Goal: Contribute content: Contribute content

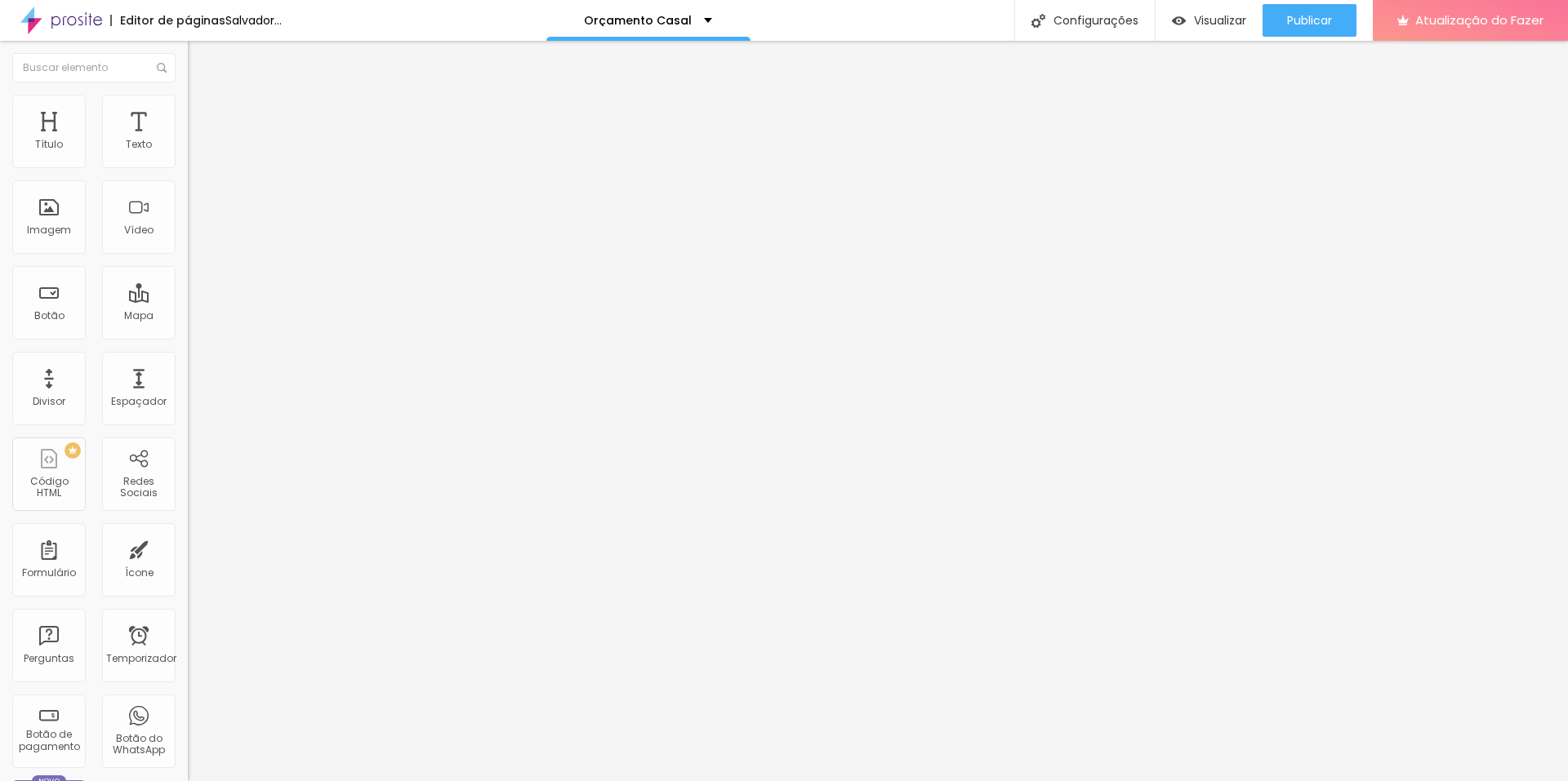
click at [276, 140] on span at bounding box center [281, 133] width 10 height 14
click at [198, 140] on font "Trocar imagem" at bounding box center [237, 133] width 79 height 14
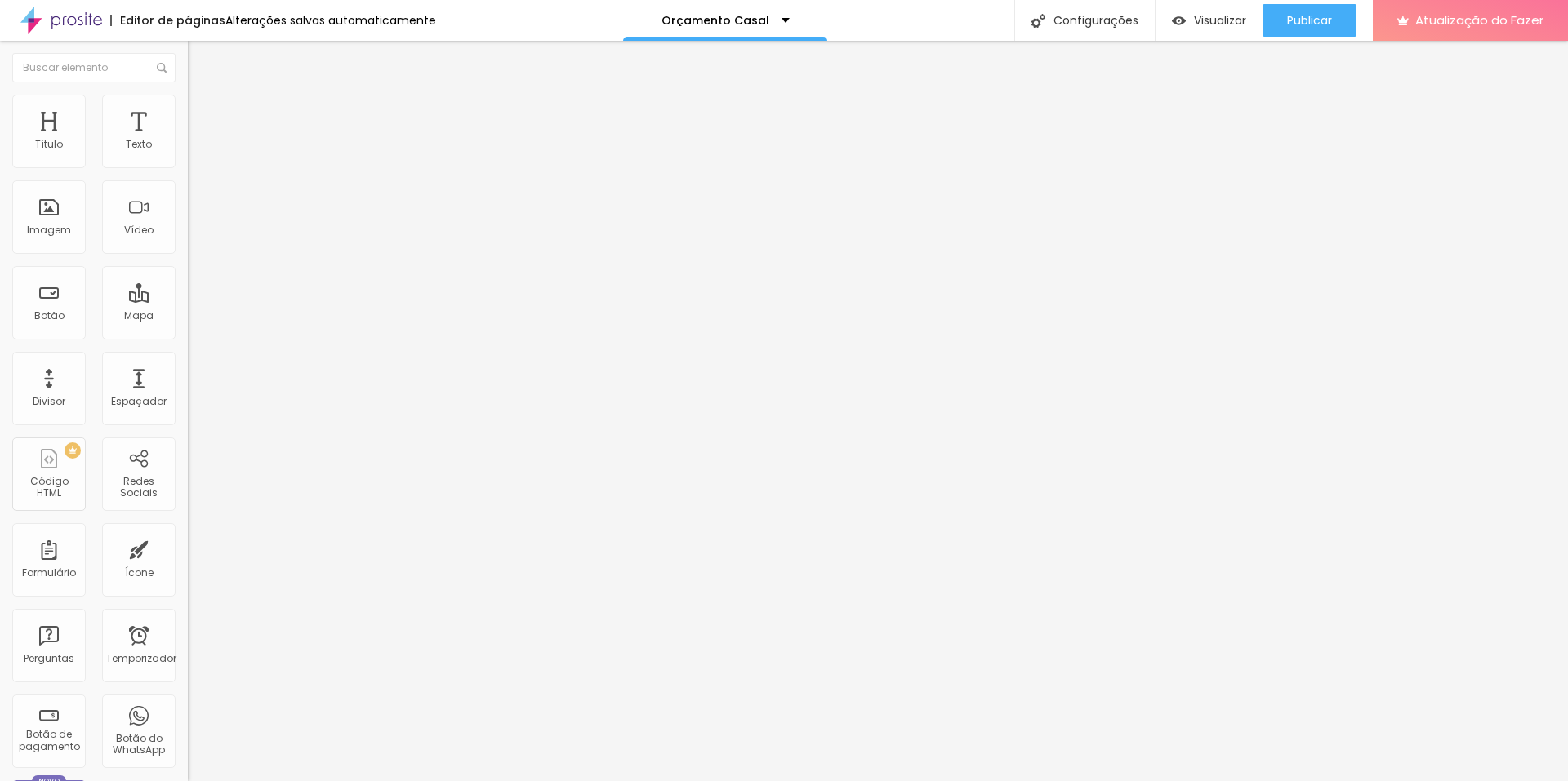
click at [188, 256] on font "Cinema 16:9" at bounding box center [219, 249] width 62 height 14
click at [188, 291] on span "Quadrado" at bounding box center [215, 283] width 53 height 14
click at [224, 275] on span "4:3" at bounding box center [231, 268] width 15 height 14
click at [241, 291] on font "1:1" at bounding box center [245, 283] width 9 height 14
click at [224, 275] on font "4:3" at bounding box center [231, 268] width 15 height 14
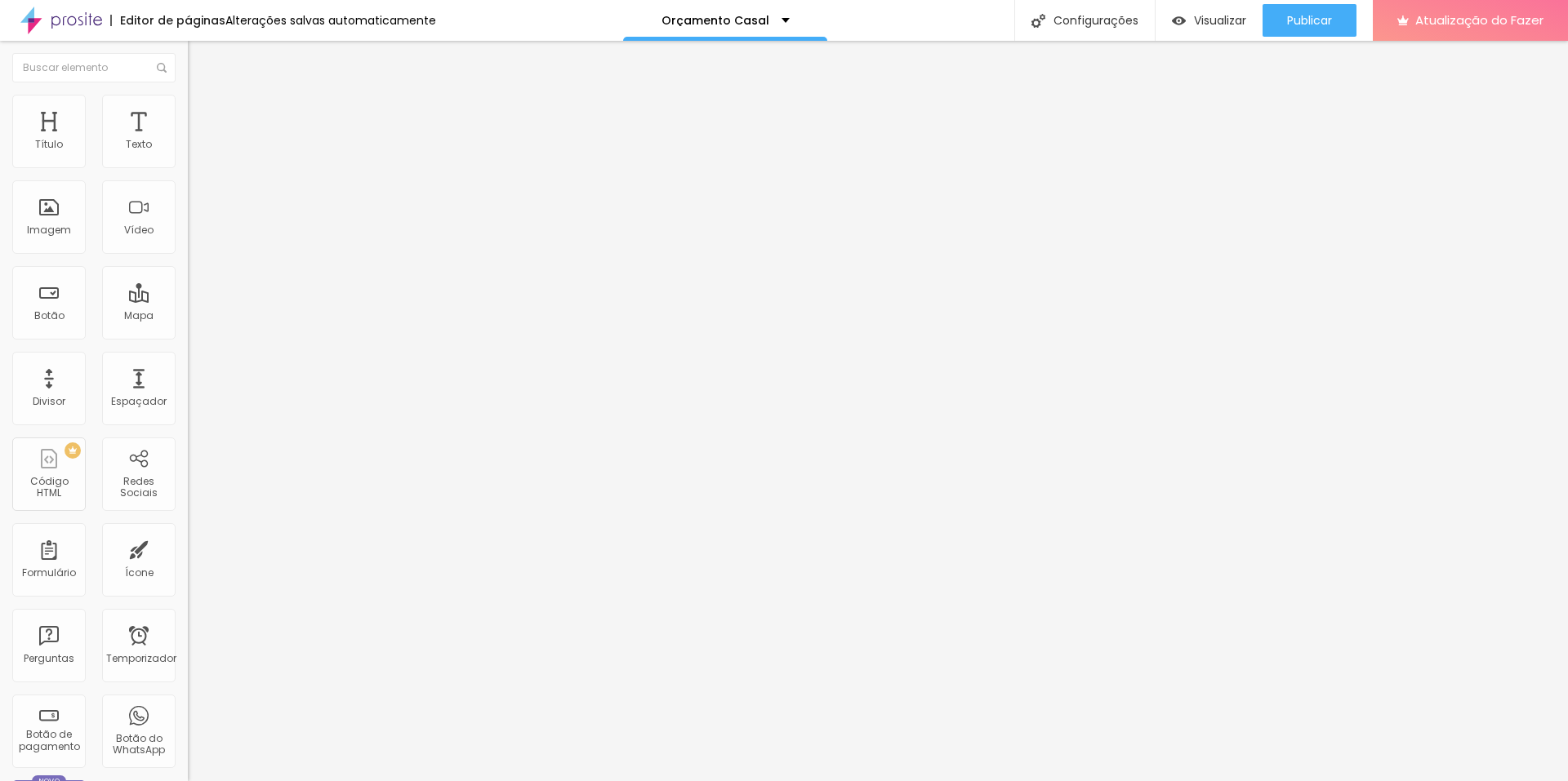
type input "58"
type input "55"
type input "52"
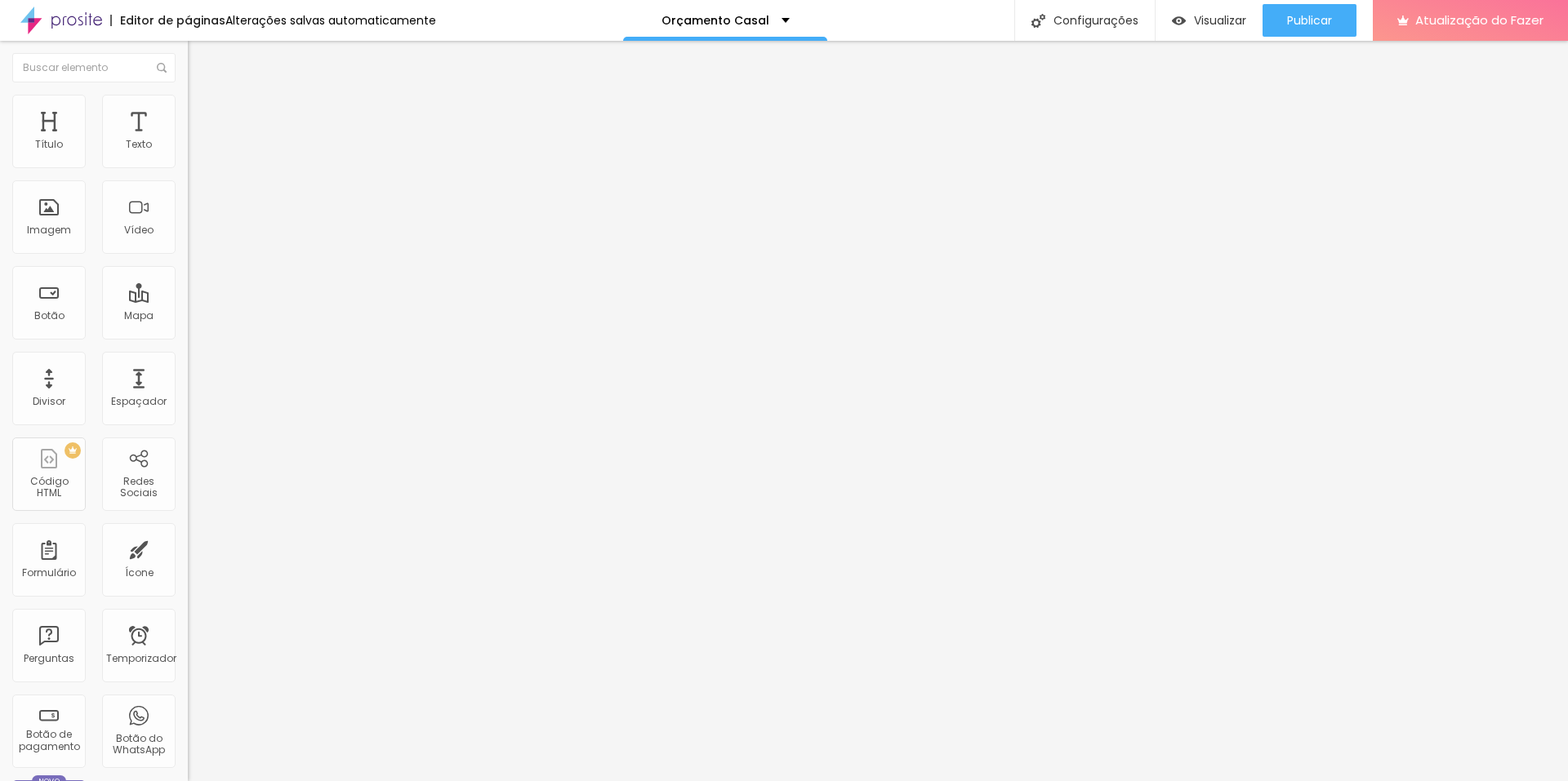
type input "52"
type input "51"
type input "50"
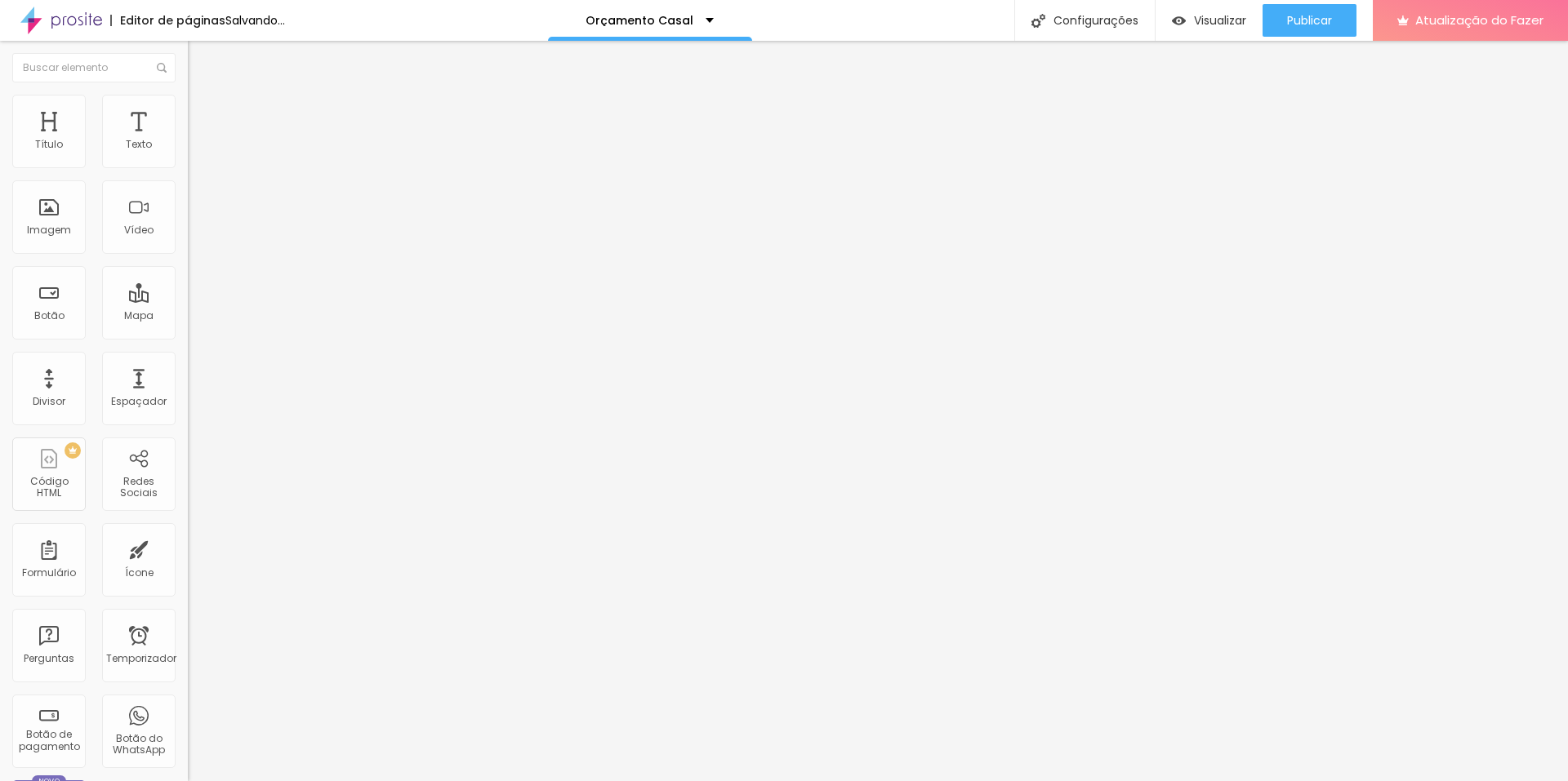
type input "49"
type input "47"
type input "45"
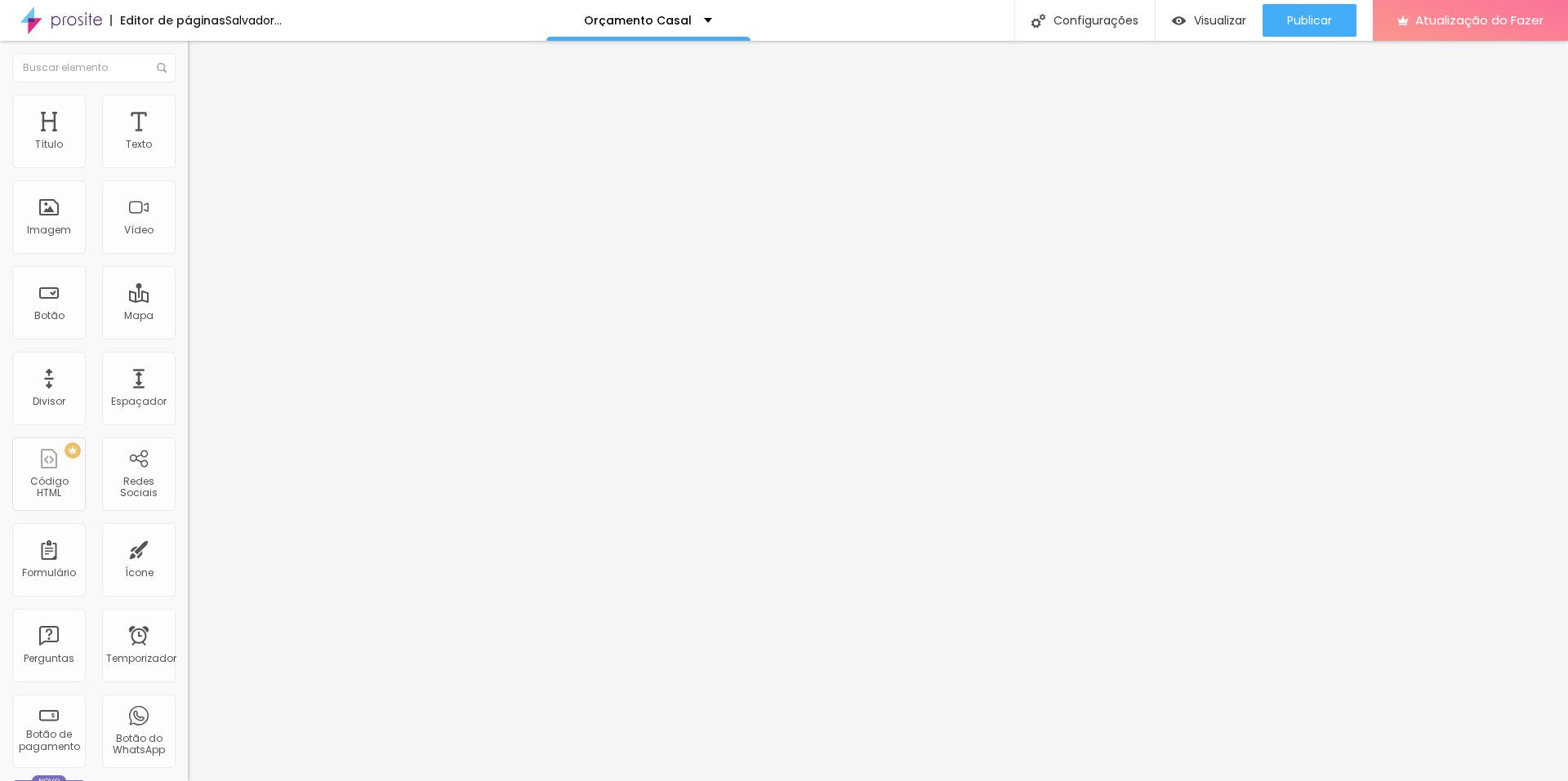
type input "45"
drag, startPoint x: 91, startPoint y: 340, endPoint x: 74, endPoint y: 339, distance: 17.0
type input "45"
click at [188, 385] on input "range" at bounding box center [240, 391] width 105 height 13
drag, startPoint x: 129, startPoint y: 183, endPoint x: 0, endPoint y: 184, distance: 129.0
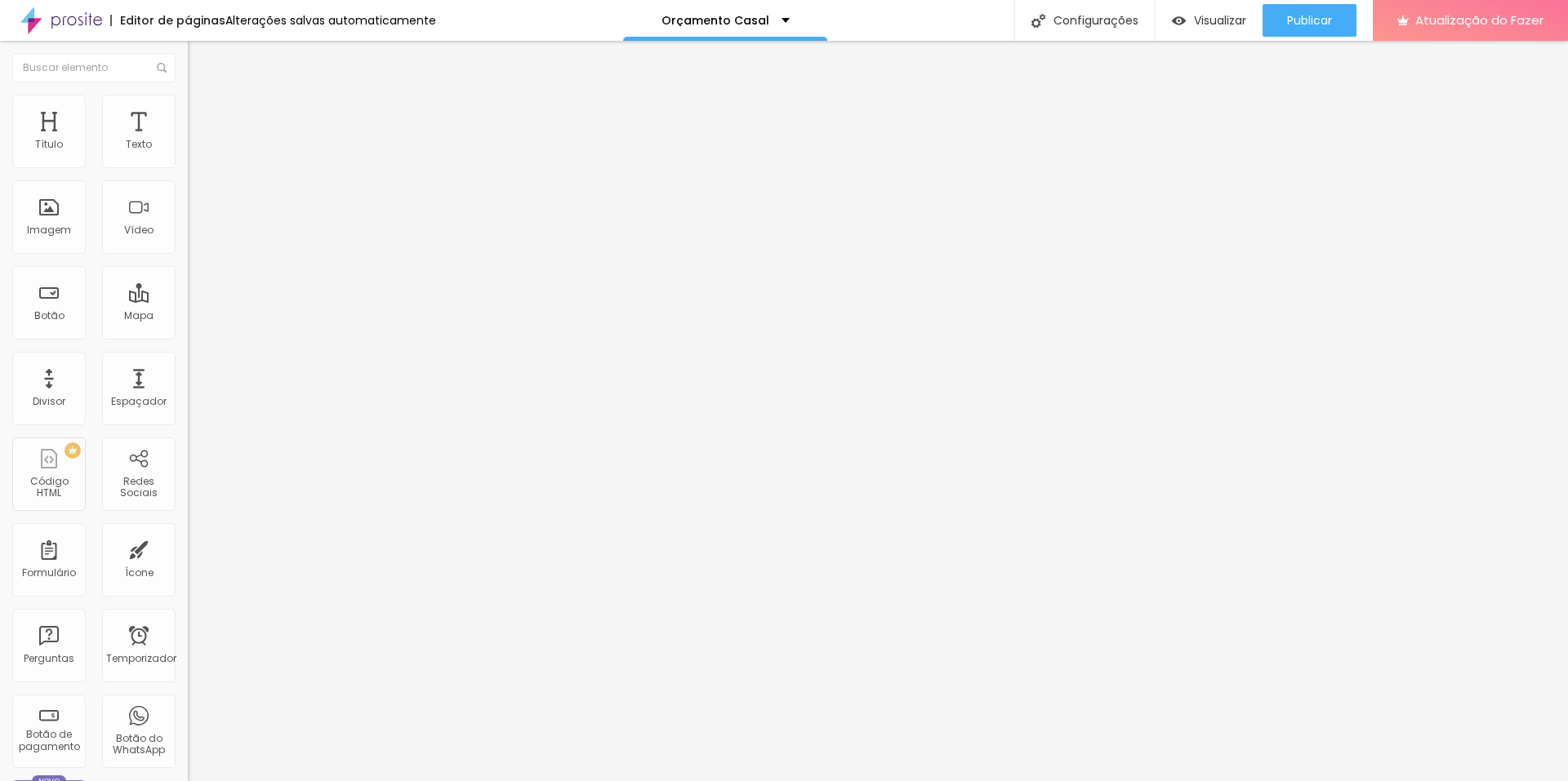
click at [188, 184] on div "Texto CONTRATAR AGORA Alinhamento Tamanho Normal Pequeno Normal Grande Link URL…" at bounding box center [282, 246] width 188 height 237
type input "v"
type input "VER MODELO"
click at [203, 115] on font "Avançado" at bounding box center [229, 122] width 54 height 14
click at [188, 702] on div at bounding box center [282, 702] width 188 height 0
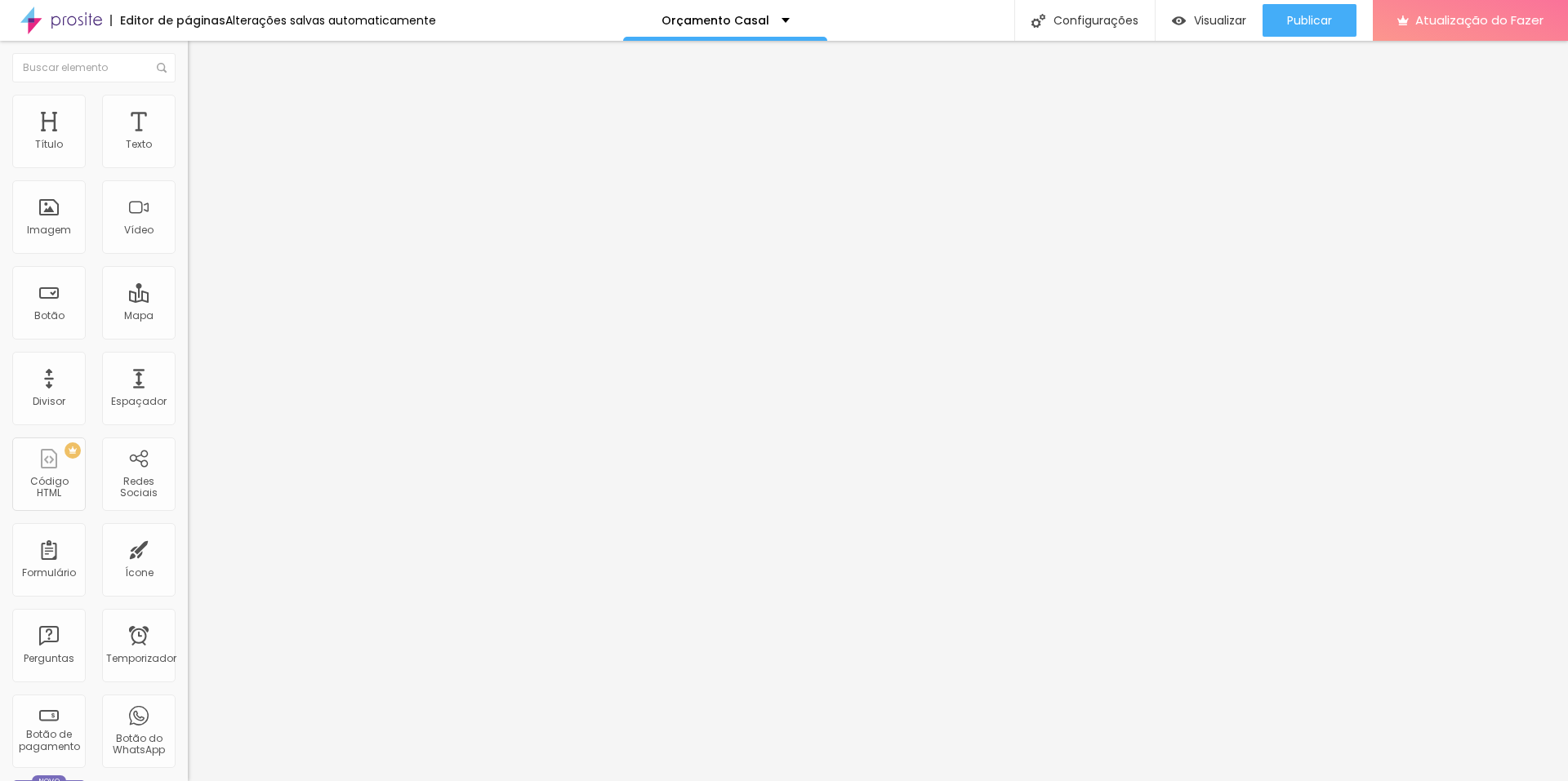
click at [188, 711] on div at bounding box center [282, 711] width 188 height 0
click at [188, 702] on div at bounding box center [282, 702] width 188 height 0
click at [188, 336] on input "https://wa.me/5521968361853?text=Olá,%20me%20interessei%20pelo%20Pen%20Drive%20…" at bounding box center [286, 328] width 196 height 17
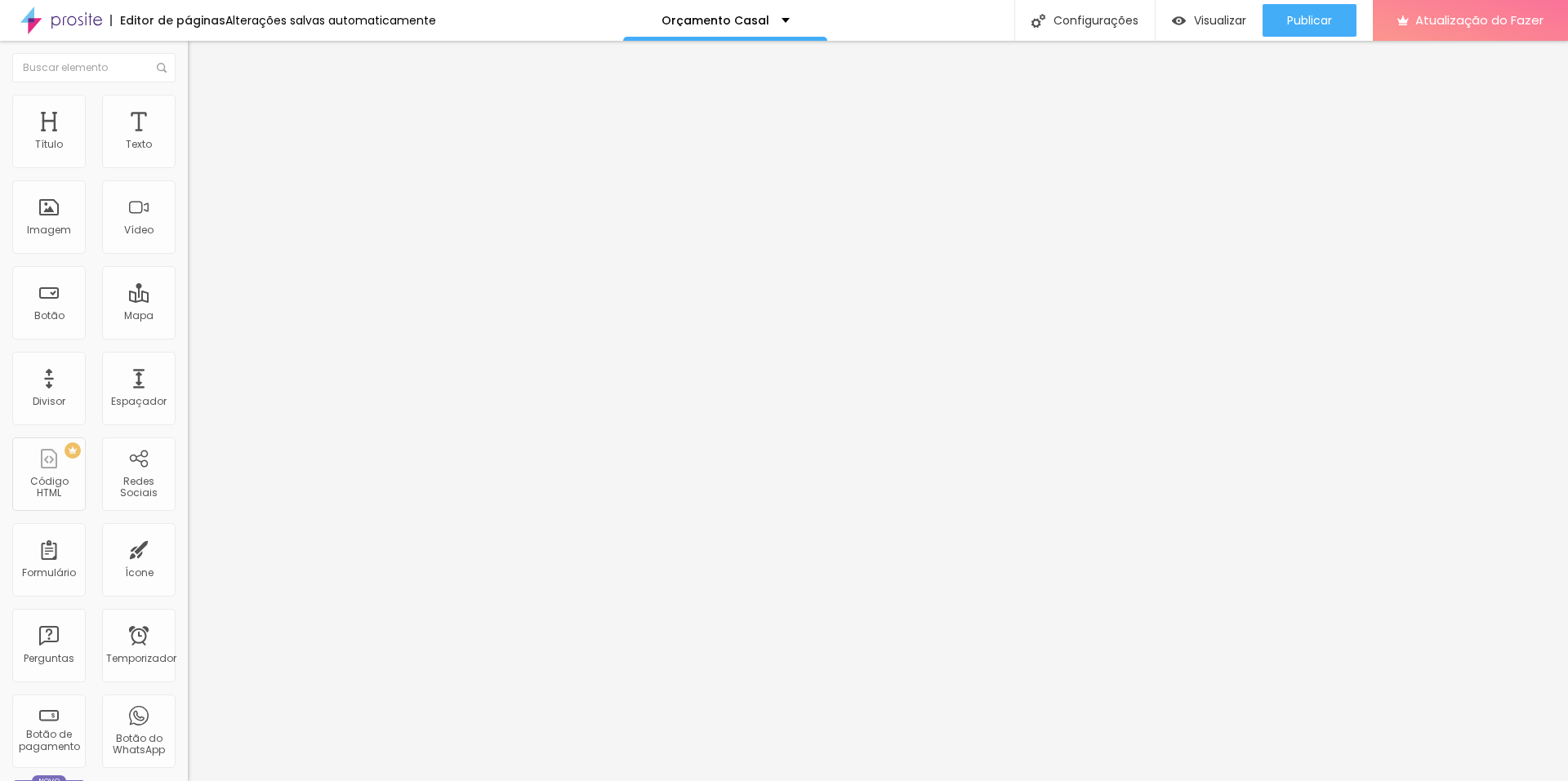
click at [188, 336] on input "https://wa.me/5521968361853?text=Olá,%20me%20interessei%20pelo%20Pen%20Drive%20…" at bounding box center [286, 328] width 196 height 17
paste input "ww.canva.com/design/DAGY5sO912Y/kcPwNg-XYNrn_6kbQn_mXw/watch?utm_content=DAGY5s…"
type input "https://www.canva.com/design/DAGY5sO912Y/kcPwNg-XYNrn_6kbQn_mXw/watch?utm_conte…"
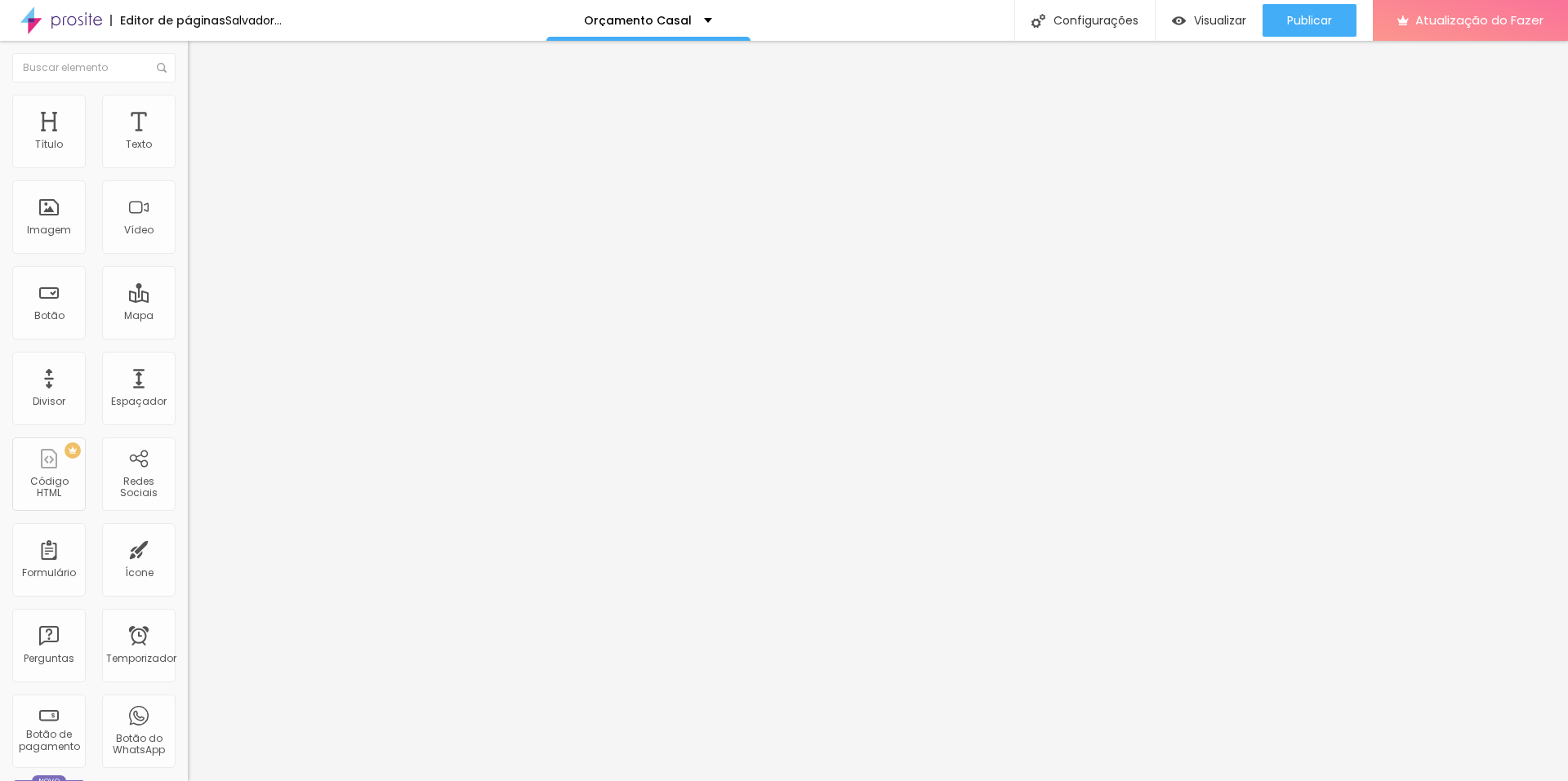
click at [188, 420] on div "Editar nulo Conteúdo Estilo Avançado Texto VER MODELO Alinhamento Tamanho Norma…" at bounding box center [282, 412] width 188 height 741
click at [188, 336] on input "https://wa.me/5521968361853?text=Olá,%20me%20interessei%20pelo%20Pen%20Drive%20…" at bounding box center [286, 328] width 196 height 17
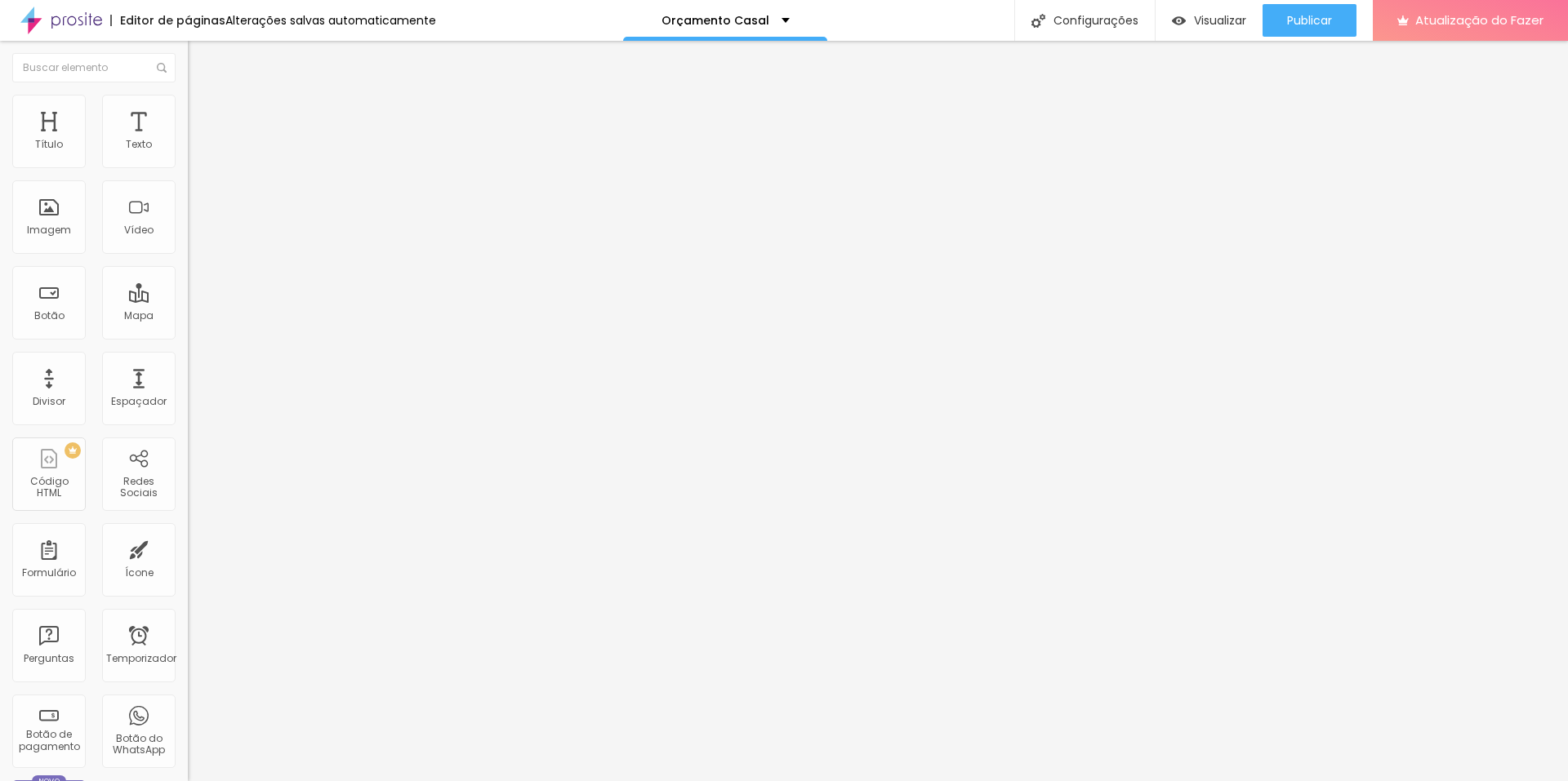
paste input "ww.canva.com/design/DAGY5gOWsR8/wByBxtzFt0mIJb5vb1ep0A/watch?utm_content=DAGY5g…"
type input "https://www.canva.com/design/DAGY5gOWsR8/wByBxtzFt0mIJb5vb1ep0A/watch?utm_conte…"
click at [188, 420] on div "Editar nulo Conteúdo Estilo Avançado Texto VER MODELO Alinhamento Tamanho Norma…" at bounding box center [282, 412] width 188 height 741
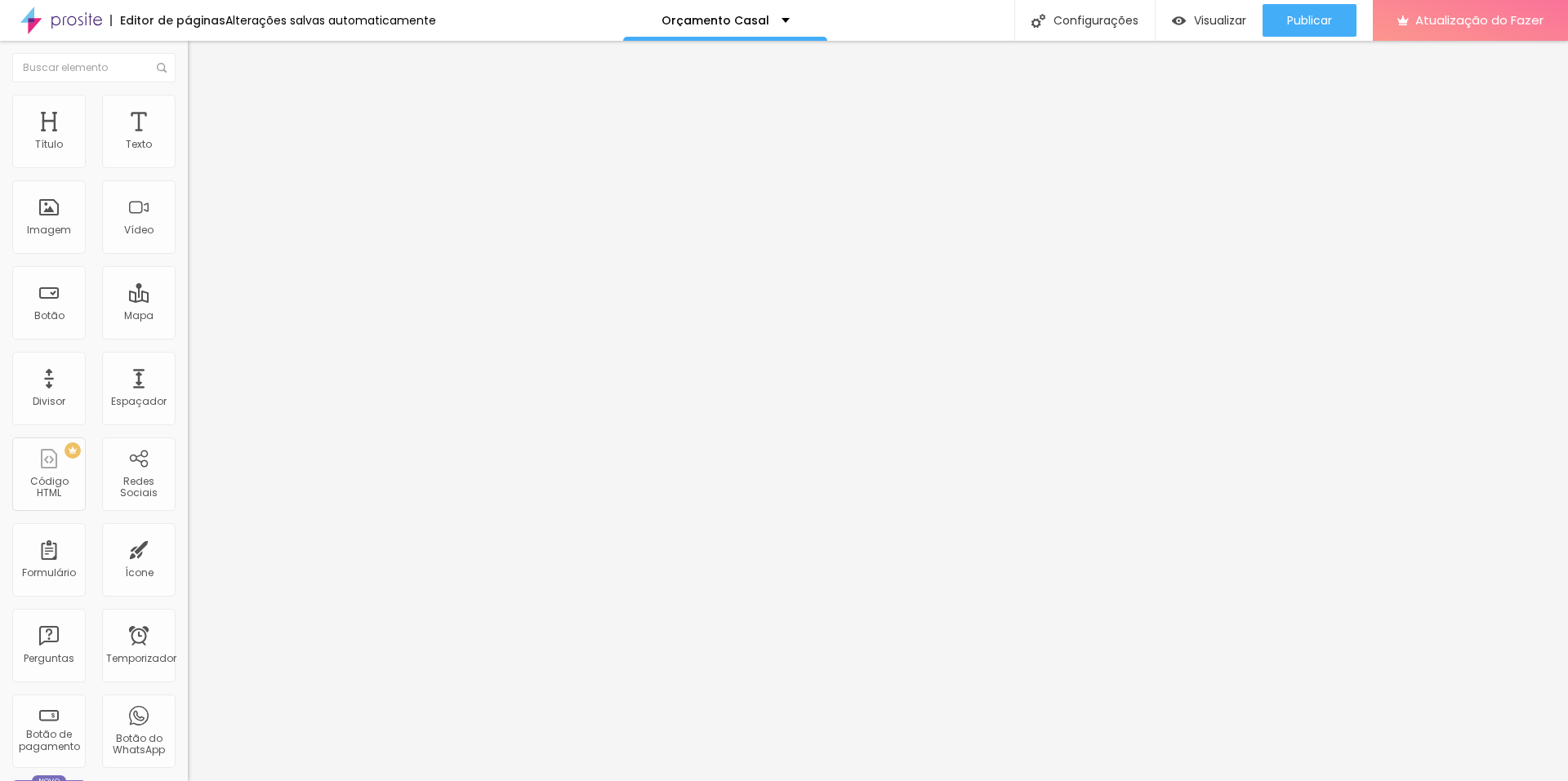
click at [188, 336] on input "https://wa.me/5521968361853?text=Olá,%20me%20interessei%20pelo%20Pen%20Drive%20…" at bounding box center [286, 328] width 196 height 17
paste input "ww.canva.com/design/DAGZBwGsV1U/OhIdwc83e4AquESwL5lyZA/view?utm_content=DAGZBwG…"
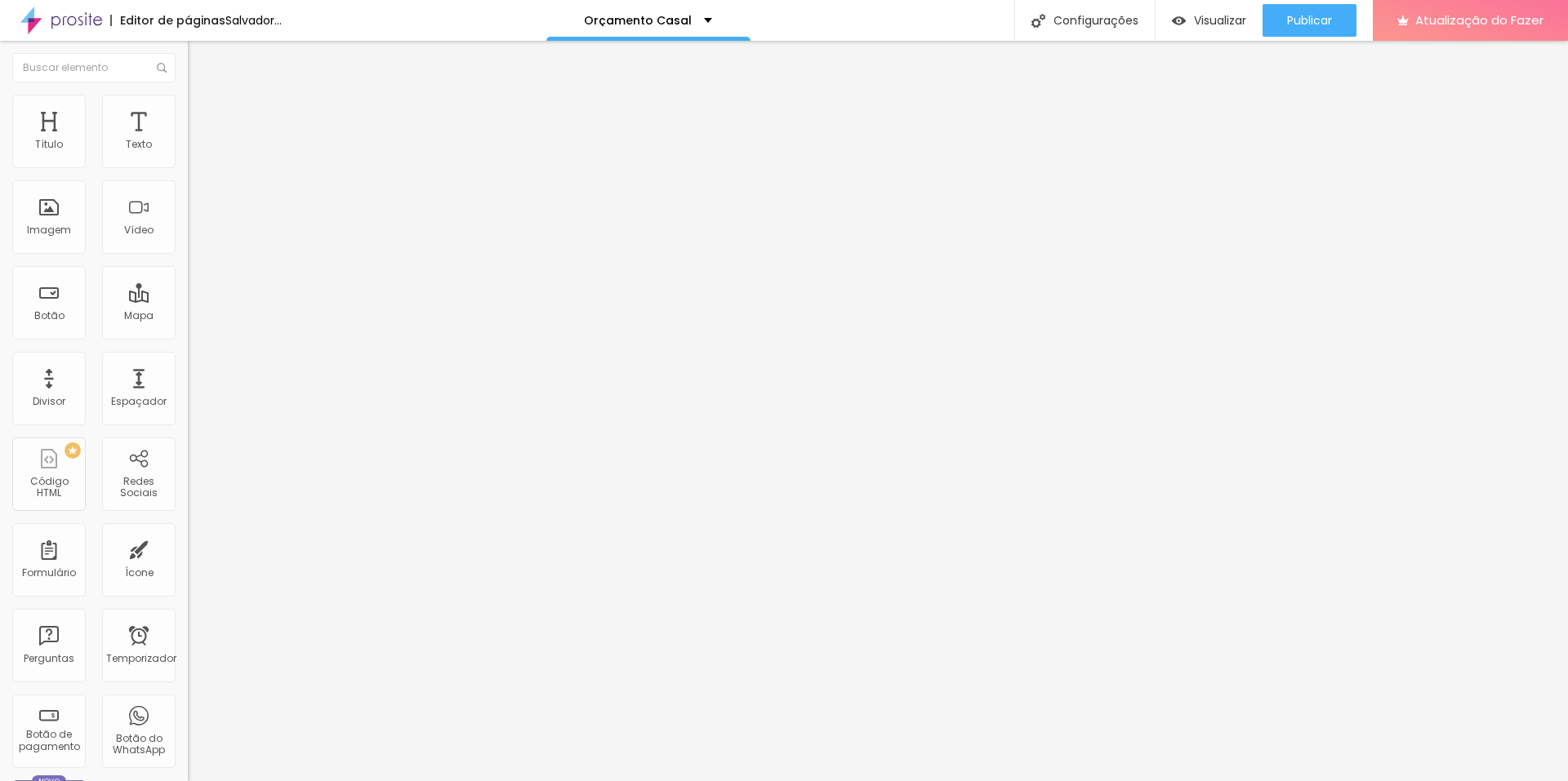
type input "https://www.canva.com/design/DAGZBwGsV1U/OhIdwc83e4AquESwL5lyZA/view?utm_conten…"
click at [188, 448] on div "Editar nulo Conteúdo Estilo Avançado Texto VER MODELO Alinhamento Tamanho Norma…" at bounding box center [282, 412] width 188 height 741
click at [188, 336] on input "https://wa.me/5521968361853?text=Olá,%20me%20interessei%20pelo%20Pen%20Drive%20…" at bounding box center [286, 328] width 196 height 17
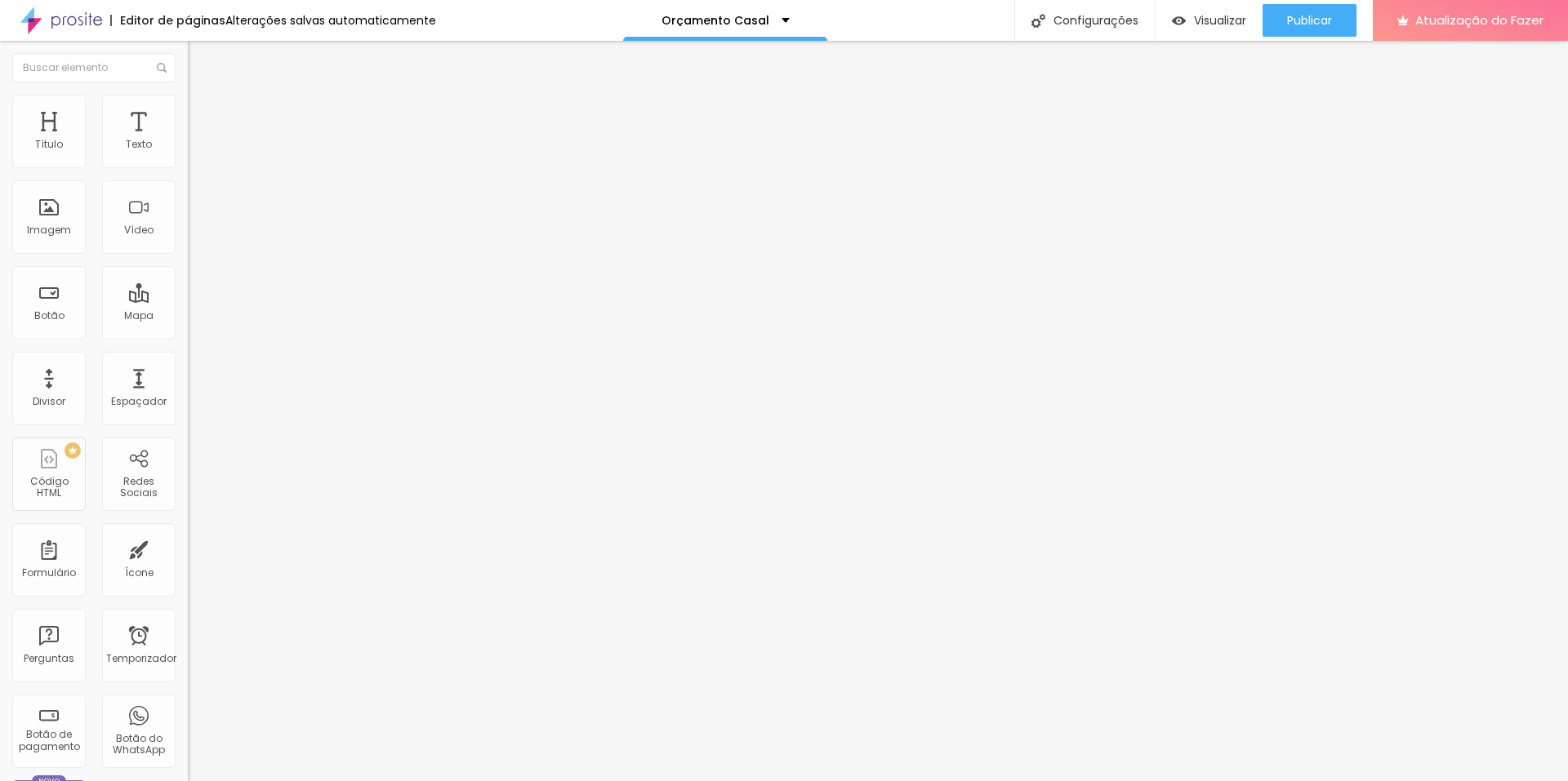
click at [188, 336] on input "https://wa.me/5521968361853?text=Olá,%20me%20interessei%20pelo%20Pen%20Drive%20…" at bounding box center [286, 328] width 196 height 17
click at [188, 336] on input "text" at bounding box center [286, 328] width 196 height 17
paste input "https:// wa.me/5521968361853?text=Olá,%20me%20interessei%20pelos%20Convites%20P…"
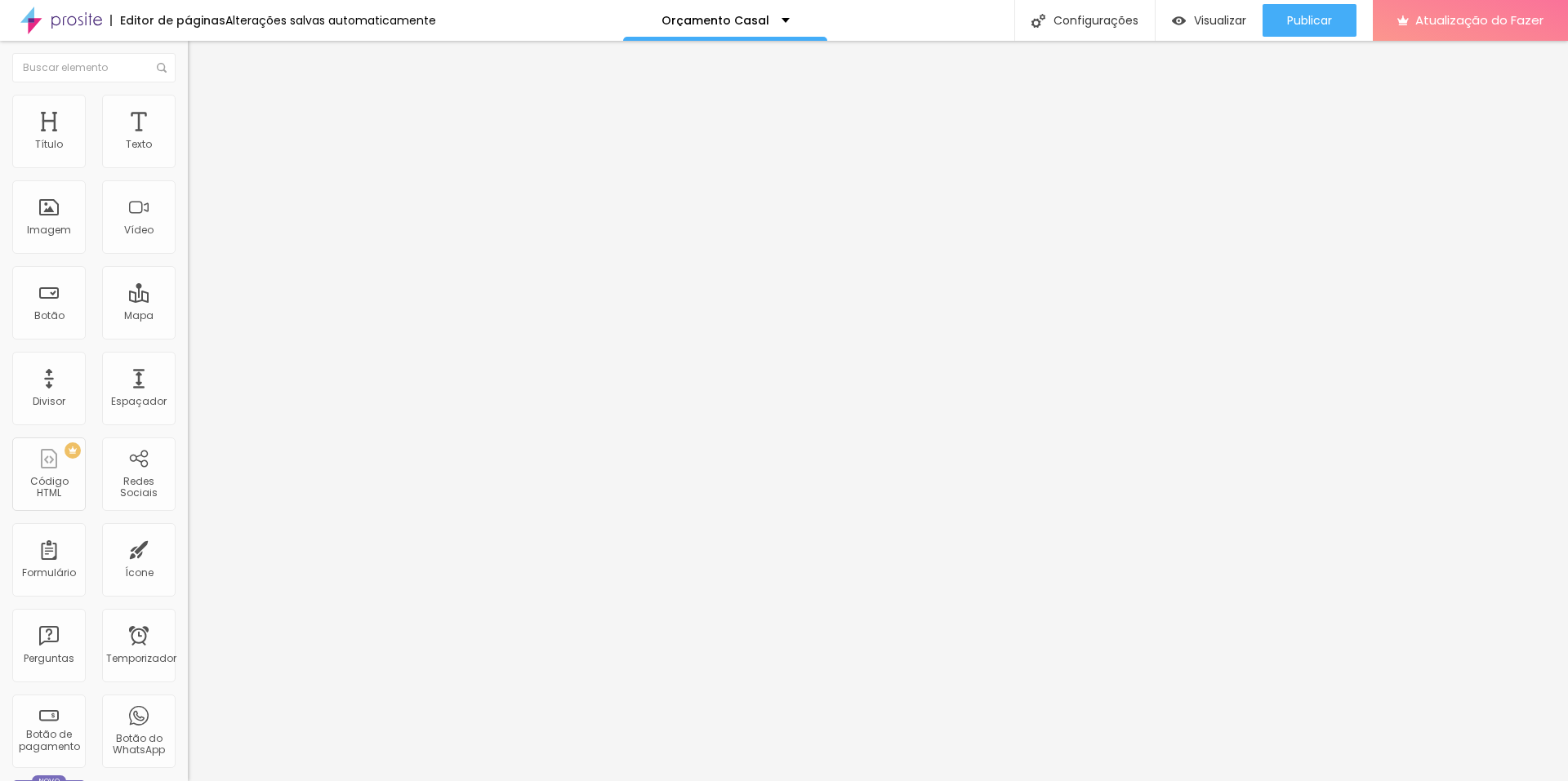
click at [188, 470] on div "Editar nulo Conteúdo Estilo Avançado Texto CONTRATAR AGORA Alinhamento Tamanho …" at bounding box center [282, 412] width 188 height 741
click at [188, 334] on input "https:// wa.me/5521968361853?text=Olá,%20me%20interessei%20pelos%20Convites%20P…" at bounding box center [286, 328] width 196 height 17
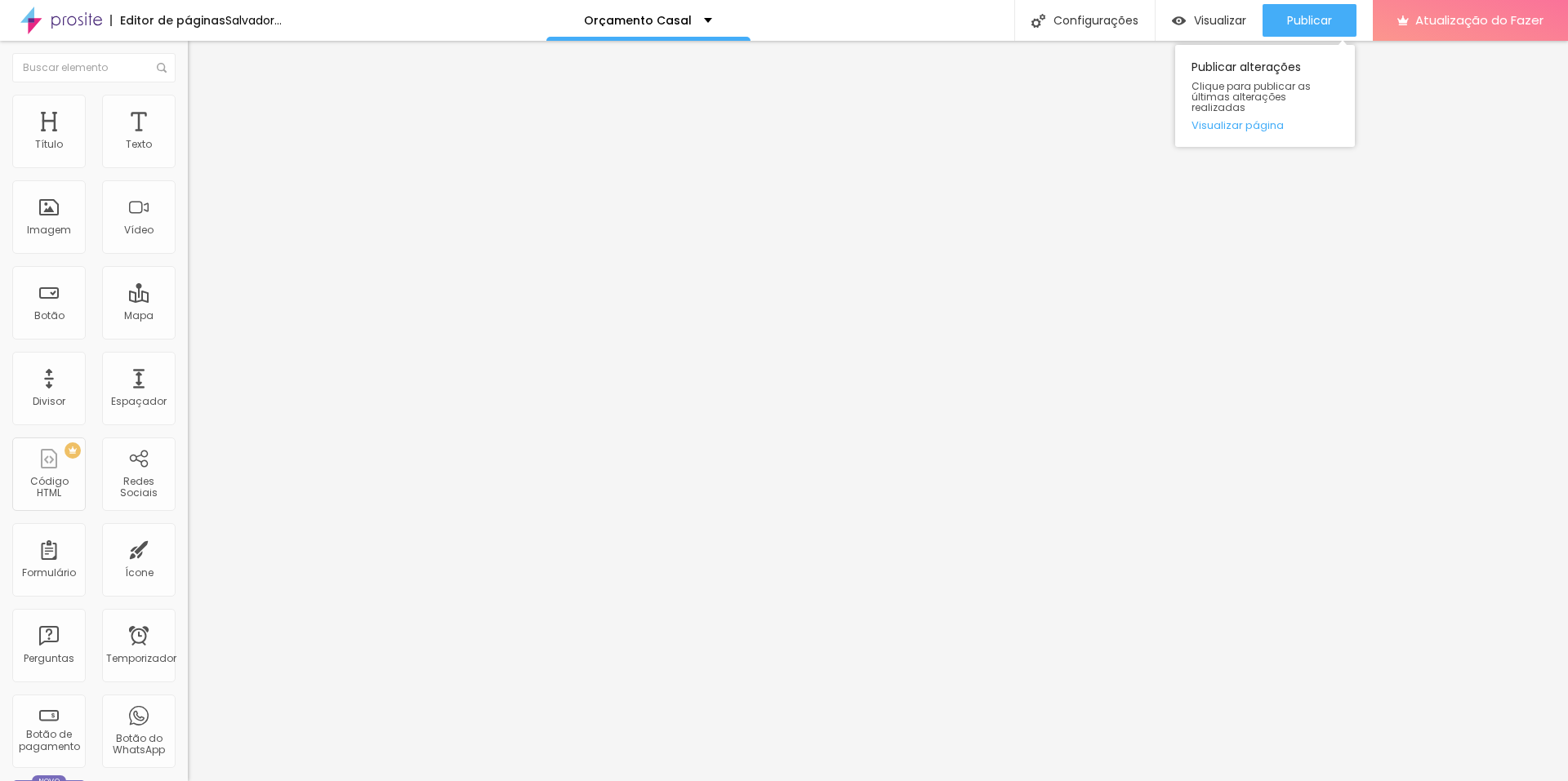
type input "https://wa.me/5521968361853?text=Olá,%20me%20interessei%20pelos%20Convites%20Pe…"
click at [1321, 24] on font "Publicar" at bounding box center [1309, 20] width 45 height 17
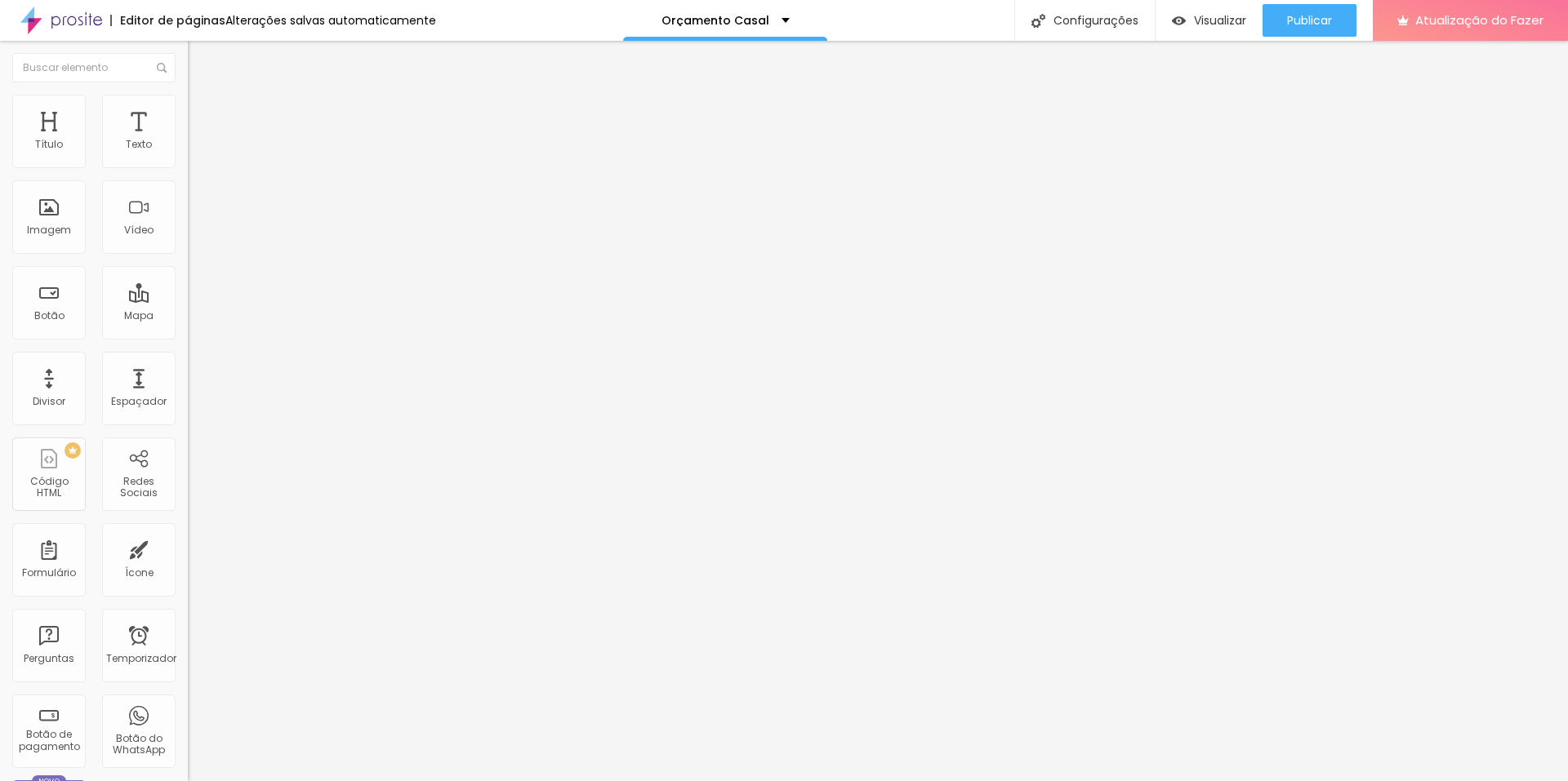
click at [188, 357] on div at bounding box center [282, 357] width 188 height 0
click at [1330, 24] on font "Publicar" at bounding box center [1309, 20] width 45 height 17
click at [1199, 18] on font "Visualizar" at bounding box center [1204, 20] width 52 height 17
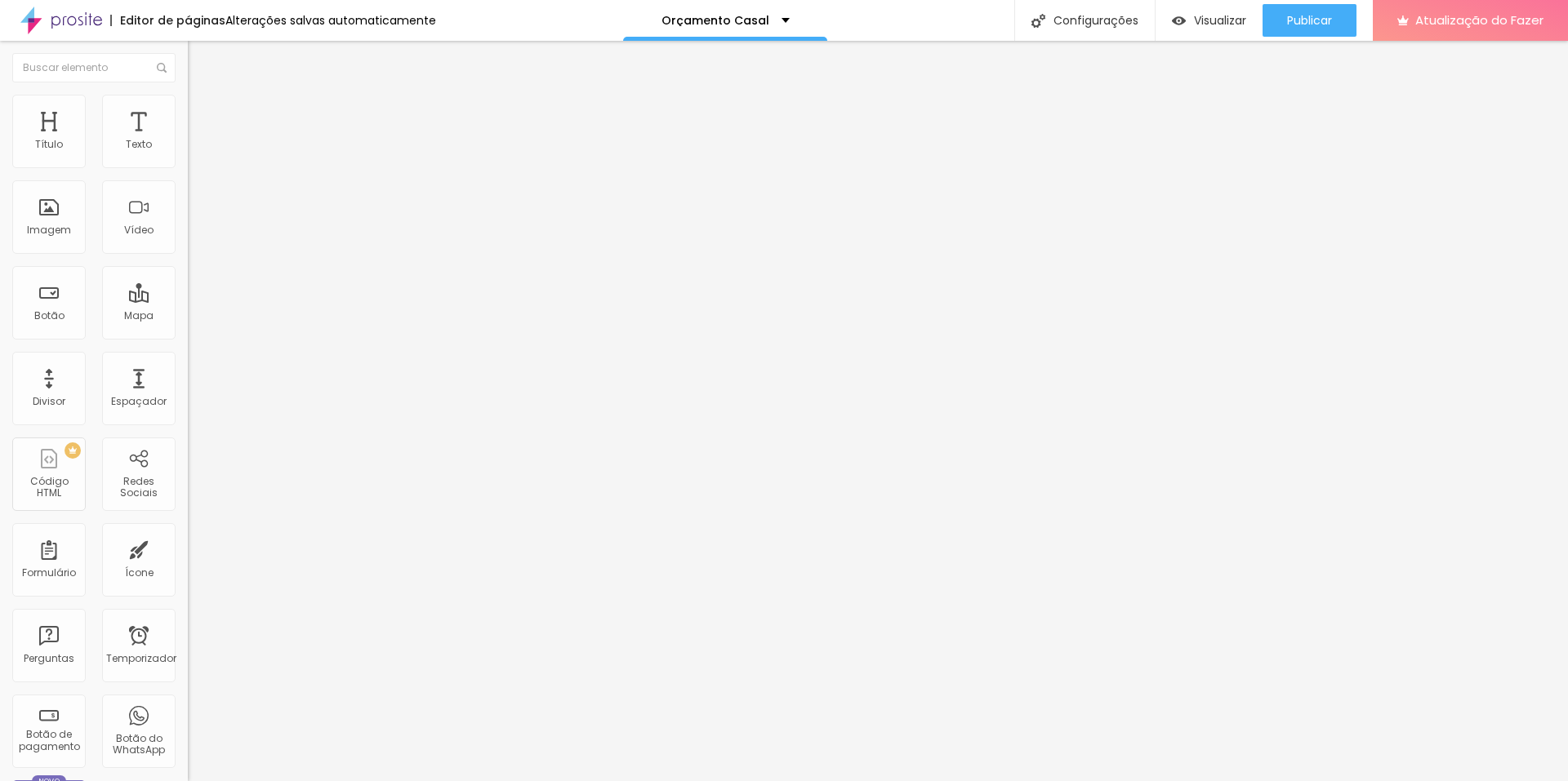
click at [188, 106] on li "Avançado" at bounding box center [282, 103] width 188 height 17
click at [188, 95] on li "Avançado" at bounding box center [282, 103] width 188 height 17
click at [188, 95] on img at bounding box center [195, 102] width 15 height 15
click at [188, 95] on li "Estilo" at bounding box center [282, 86] width 188 height 17
click at [202, 140] on font "Título 1" at bounding box center [229, 128] width 55 height 23
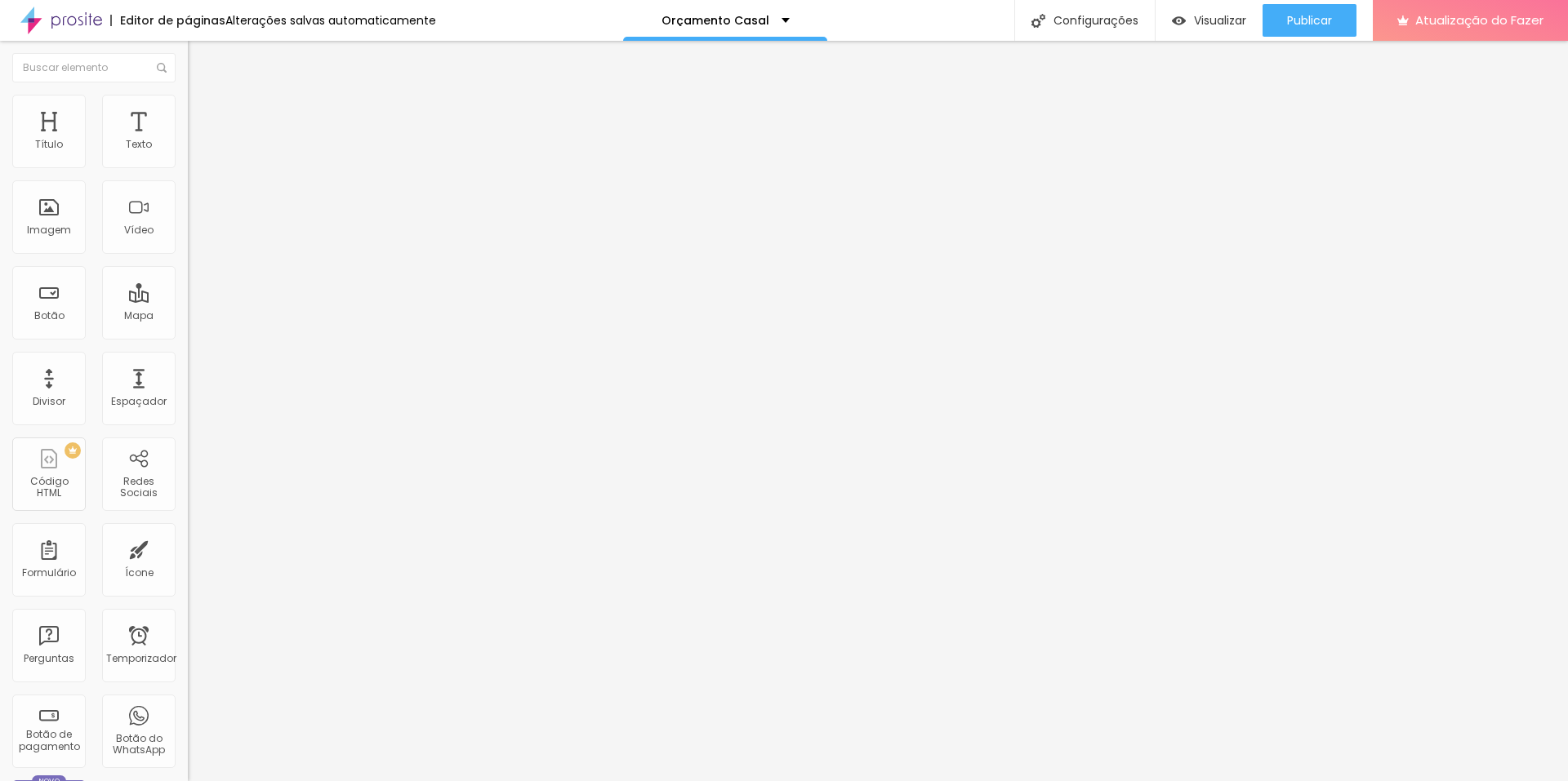
click at [203, 113] on font "Avançado" at bounding box center [229, 106] width 54 height 14
type input "60"
type input "59"
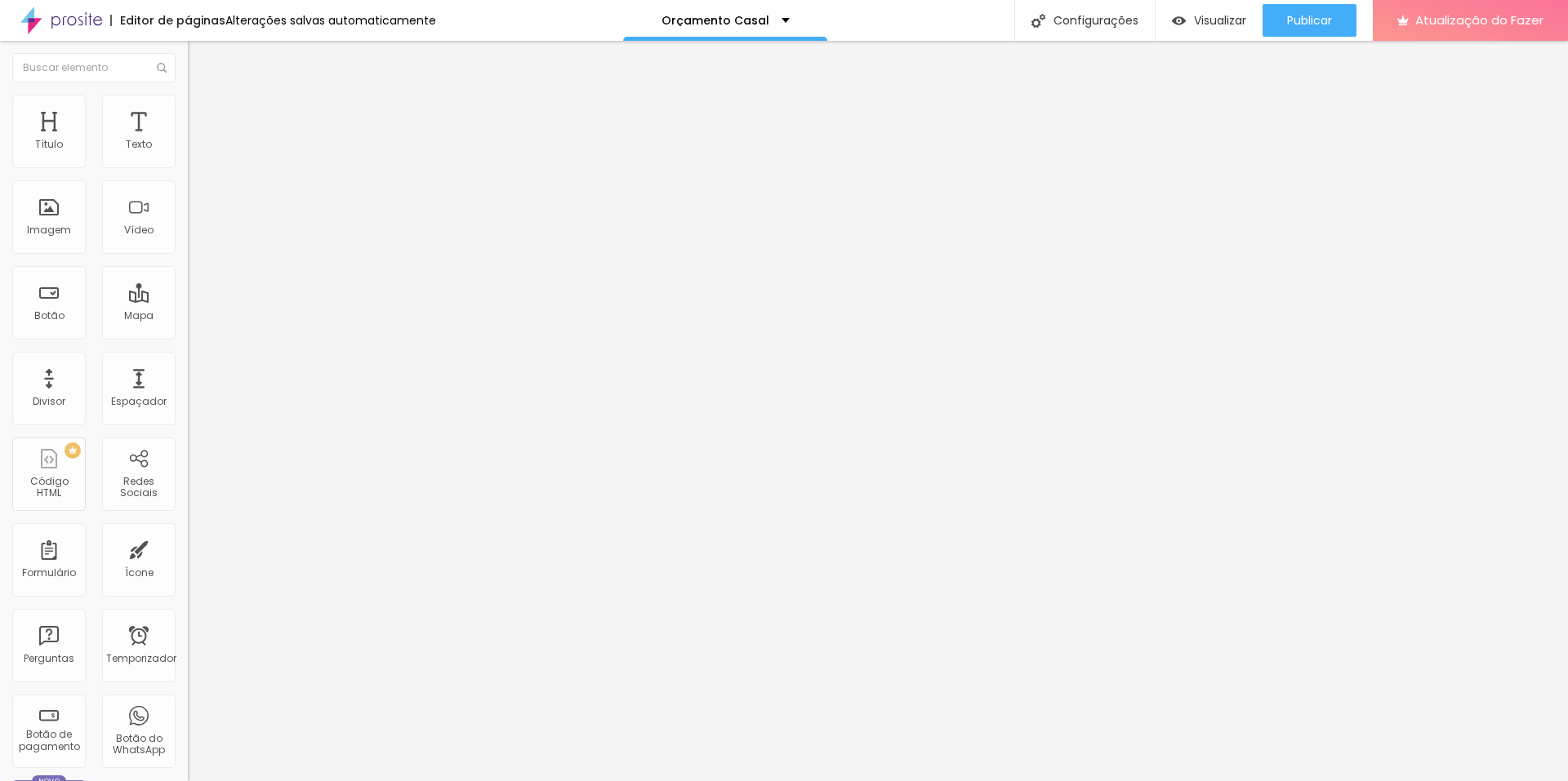
type input "58"
type input "57"
drag, startPoint x: 97, startPoint y: 345, endPoint x: 88, endPoint y: 342, distance: 9.5
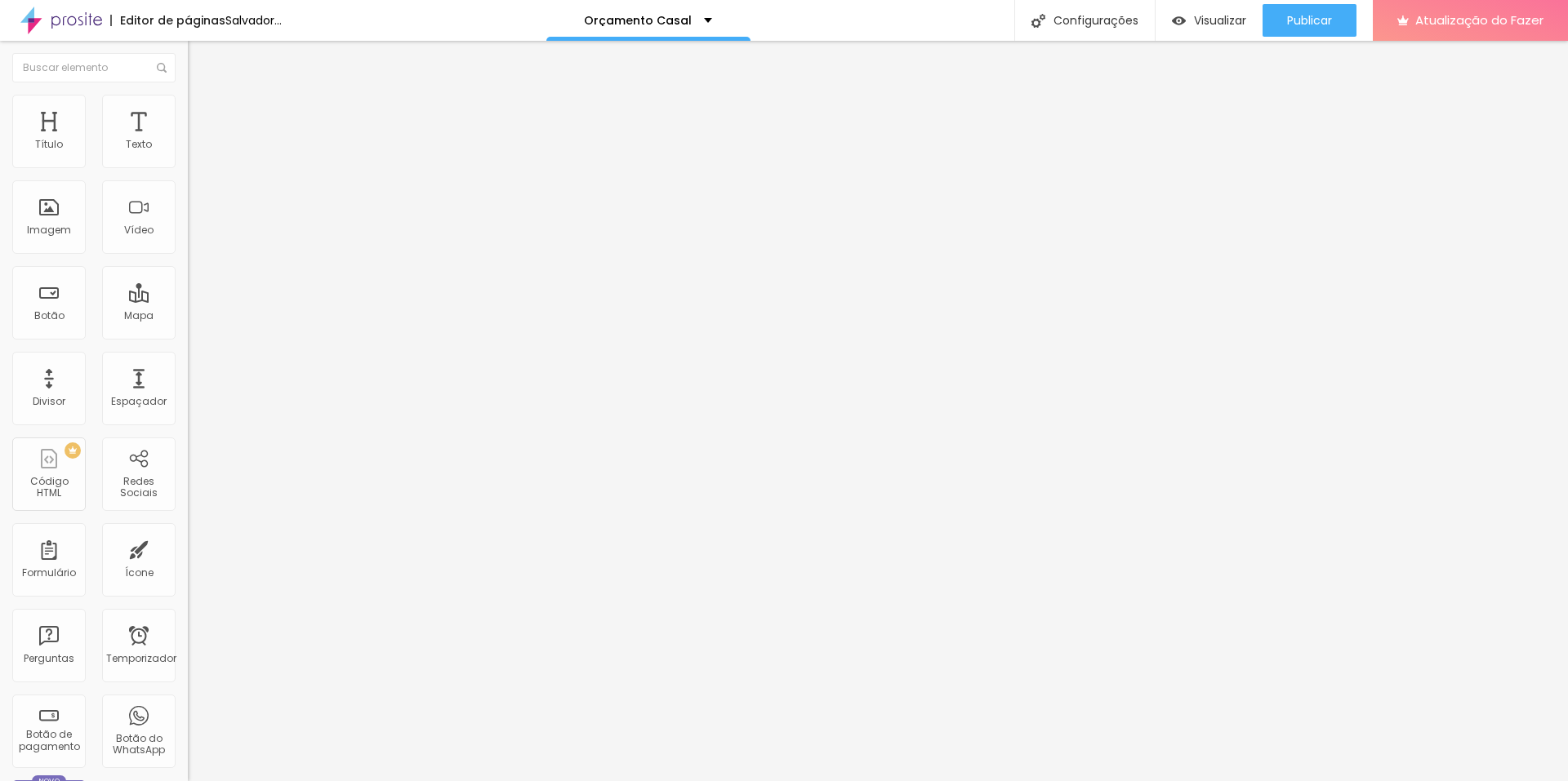
type input "57"
click at [188, 385] on input "range" at bounding box center [240, 391] width 105 height 13
type input "63"
type input "61"
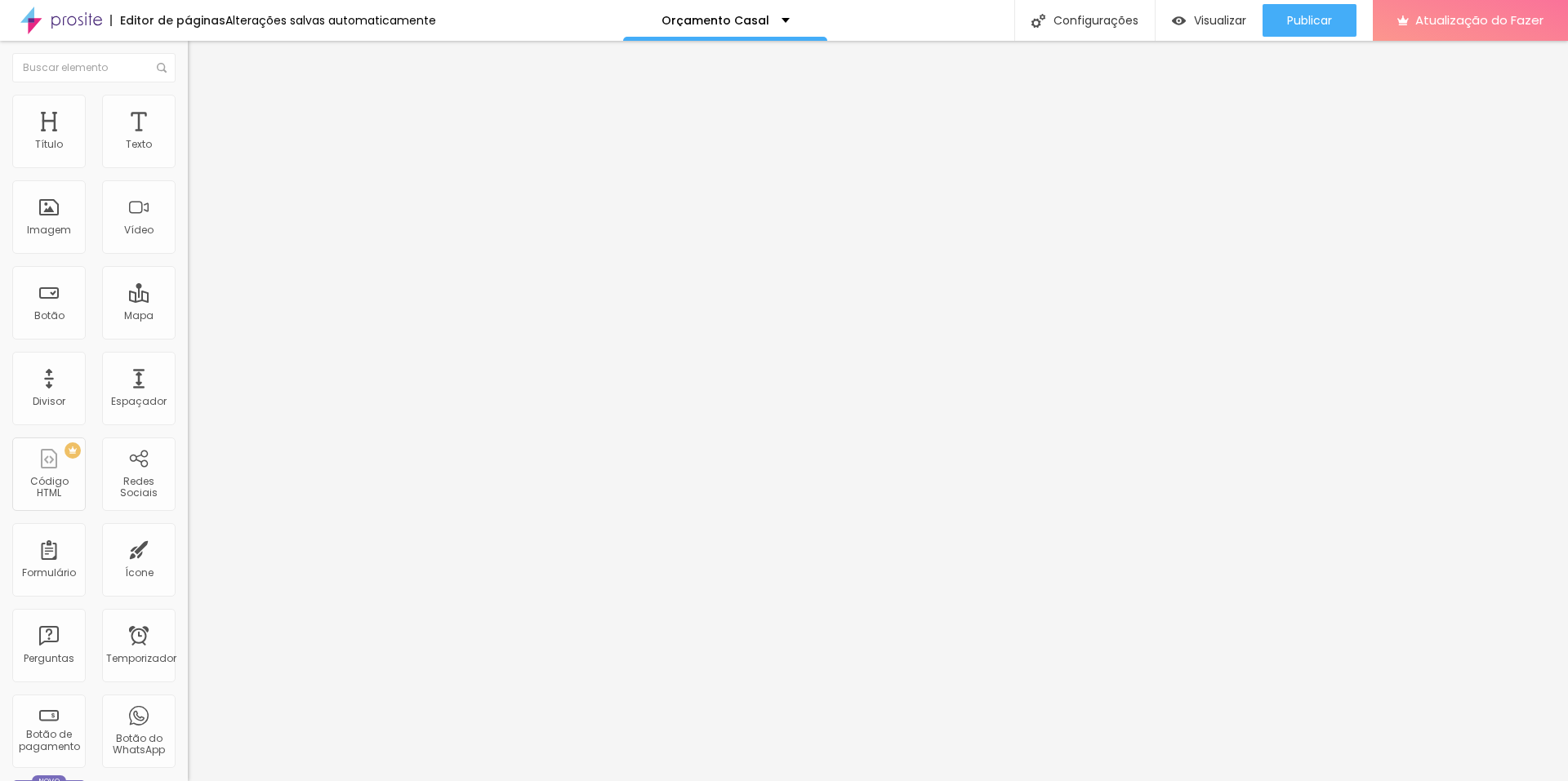
type input "61"
type input "60"
type input "59"
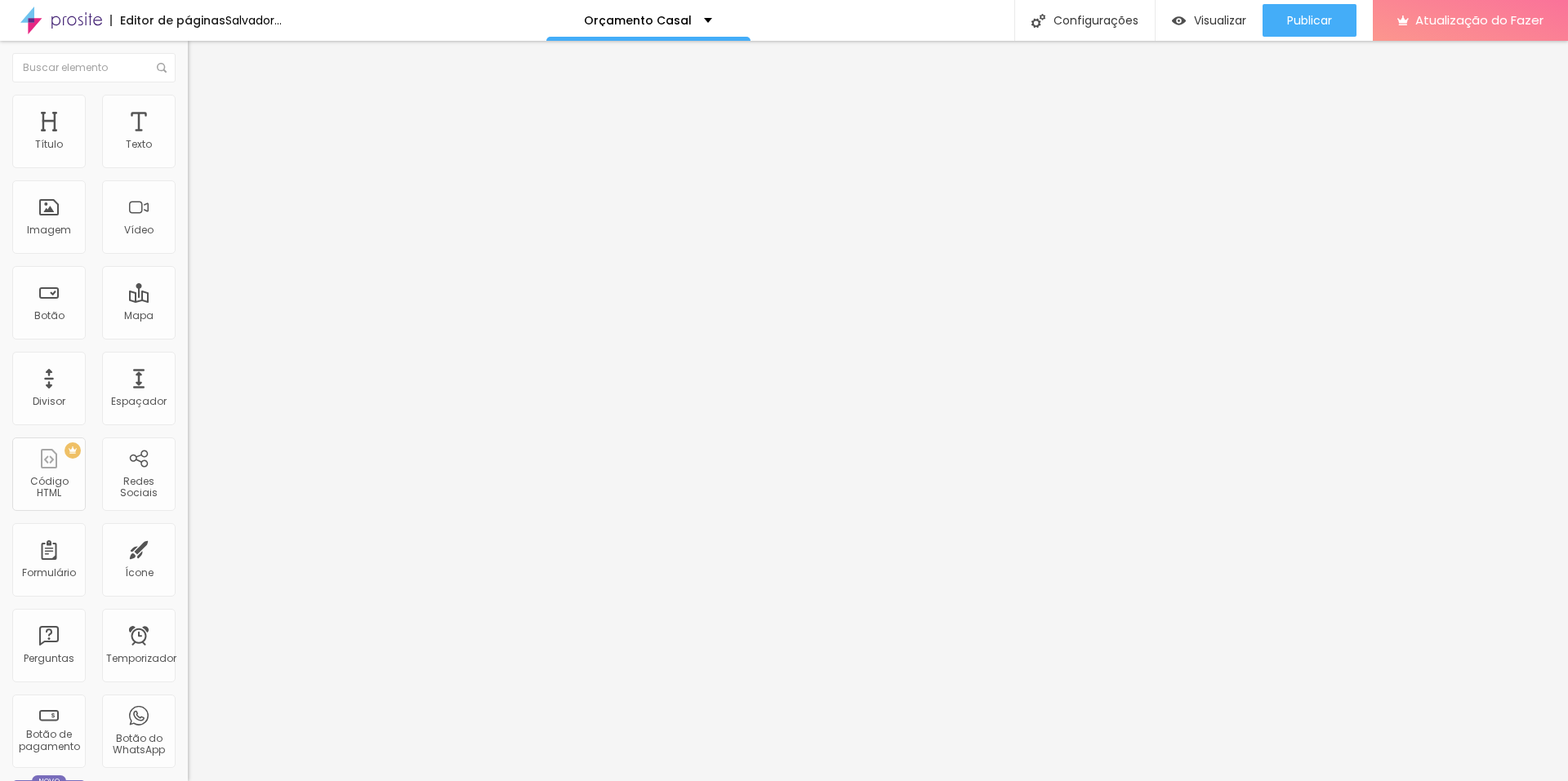
type input "60"
type input "61"
type input "60"
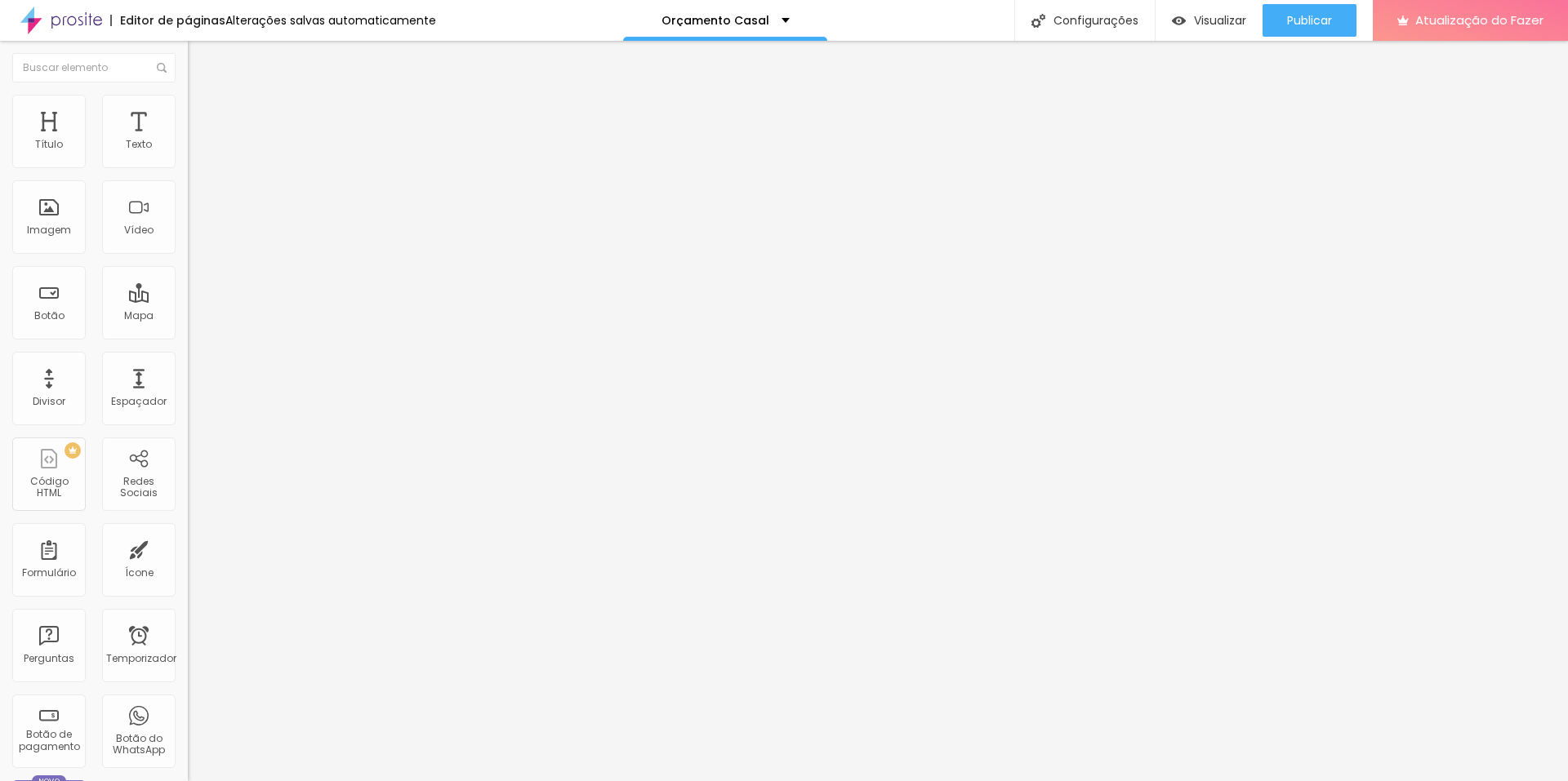
type input "60"
drag, startPoint x: 100, startPoint y: 341, endPoint x: 91, endPoint y: 341, distance: 9.0
type input "60"
click at [188, 385] on input "range" at bounding box center [240, 391] width 105 height 13
type input "56"
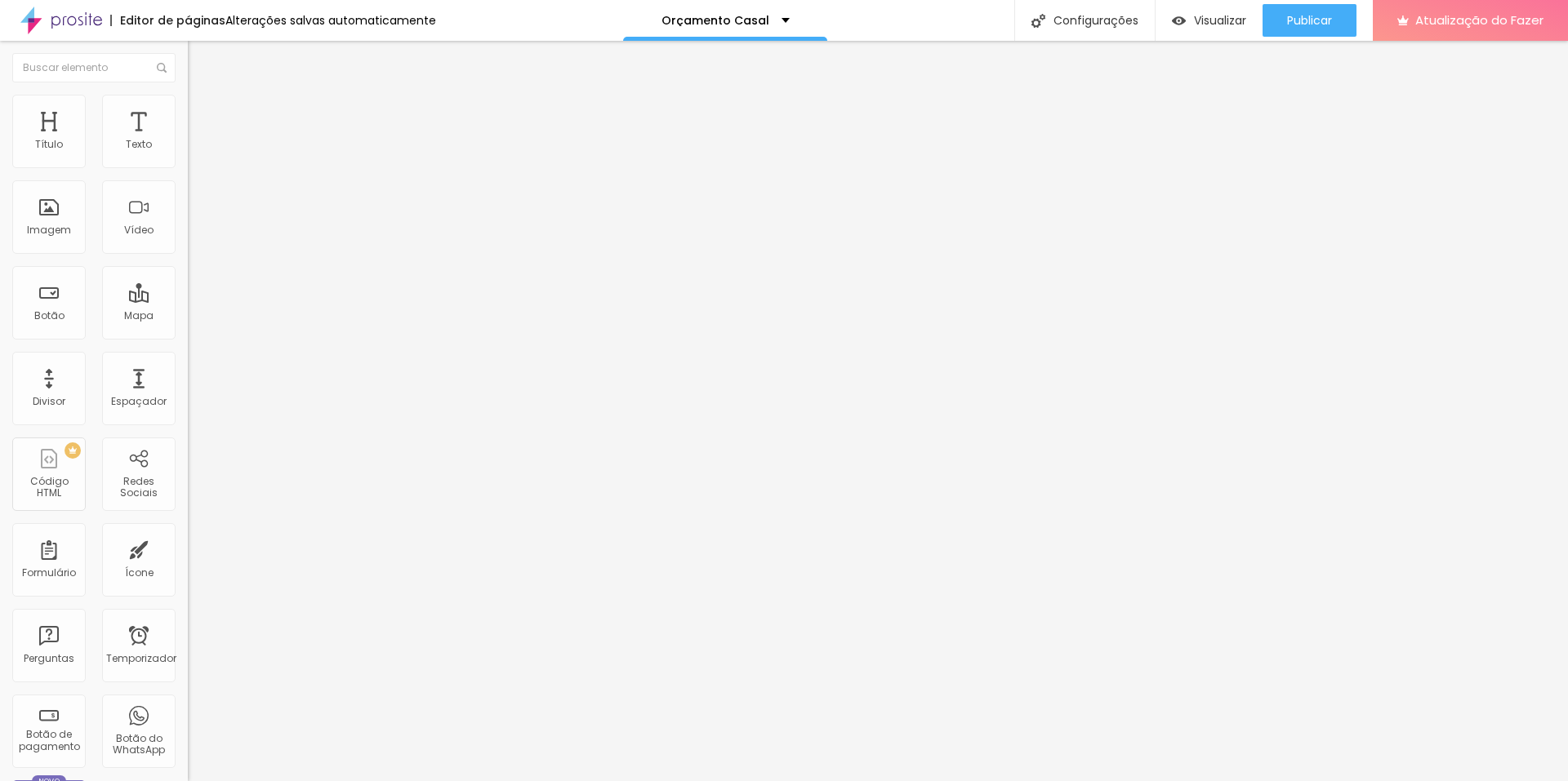
type input "56"
click at [188, 385] on input "range" at bounding box center [240, 391] width 105 height 13
type input "54"
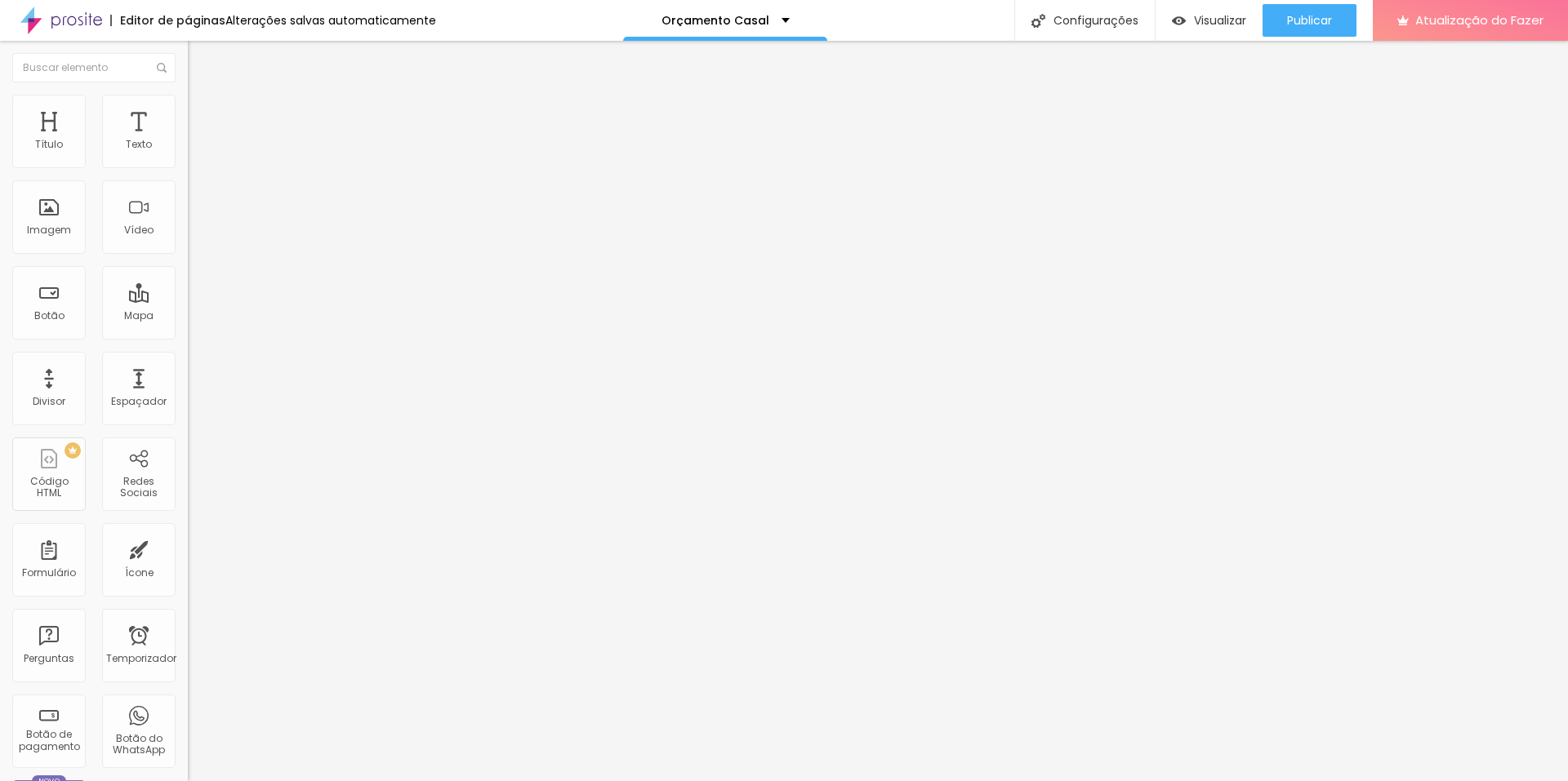
type input "58"
type input "59"
type input "57"
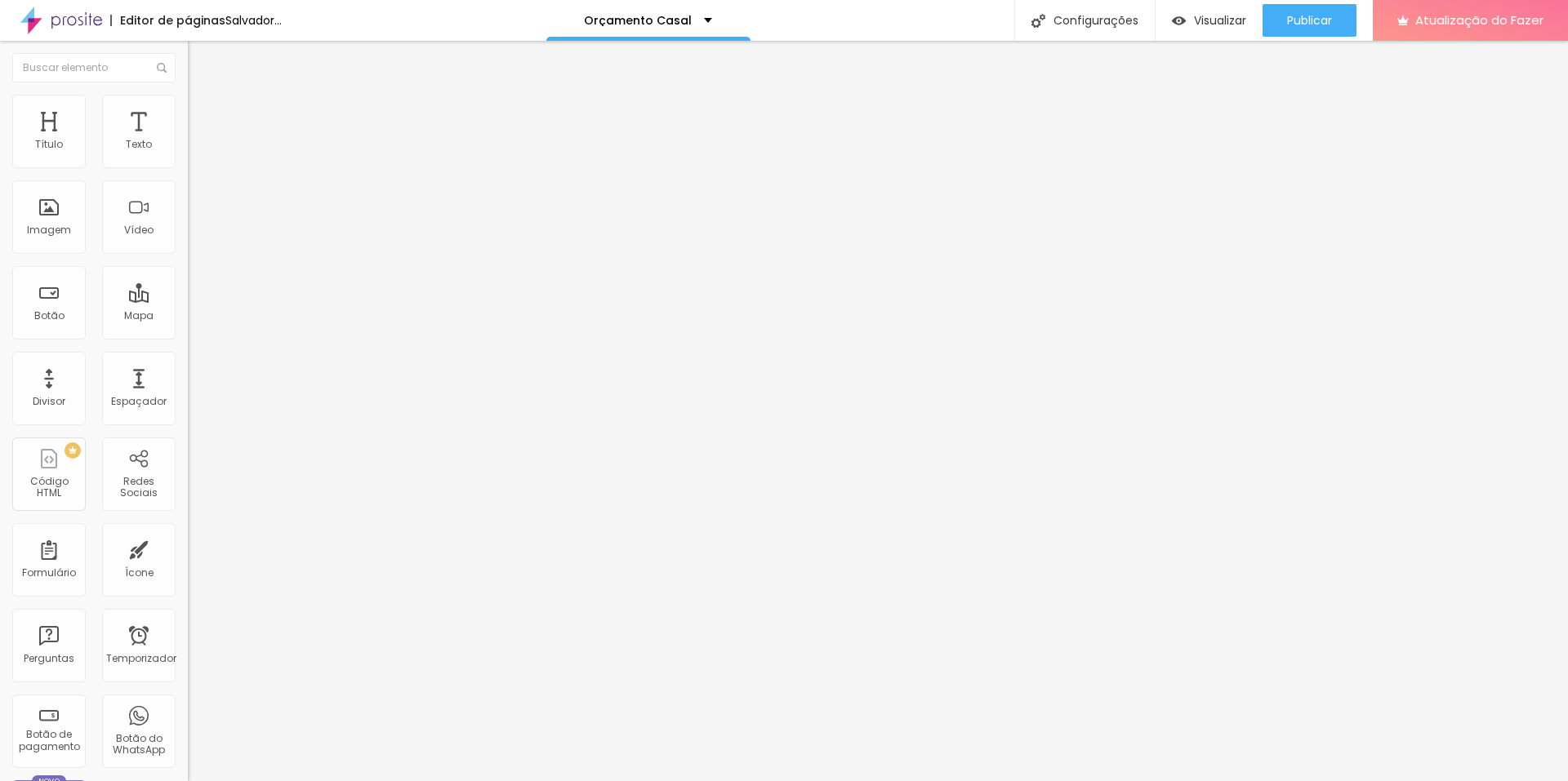
type input "57"
type input "56"
click at [188, 385] on input "range" at bounding box center [240, 391] width 105 height 13
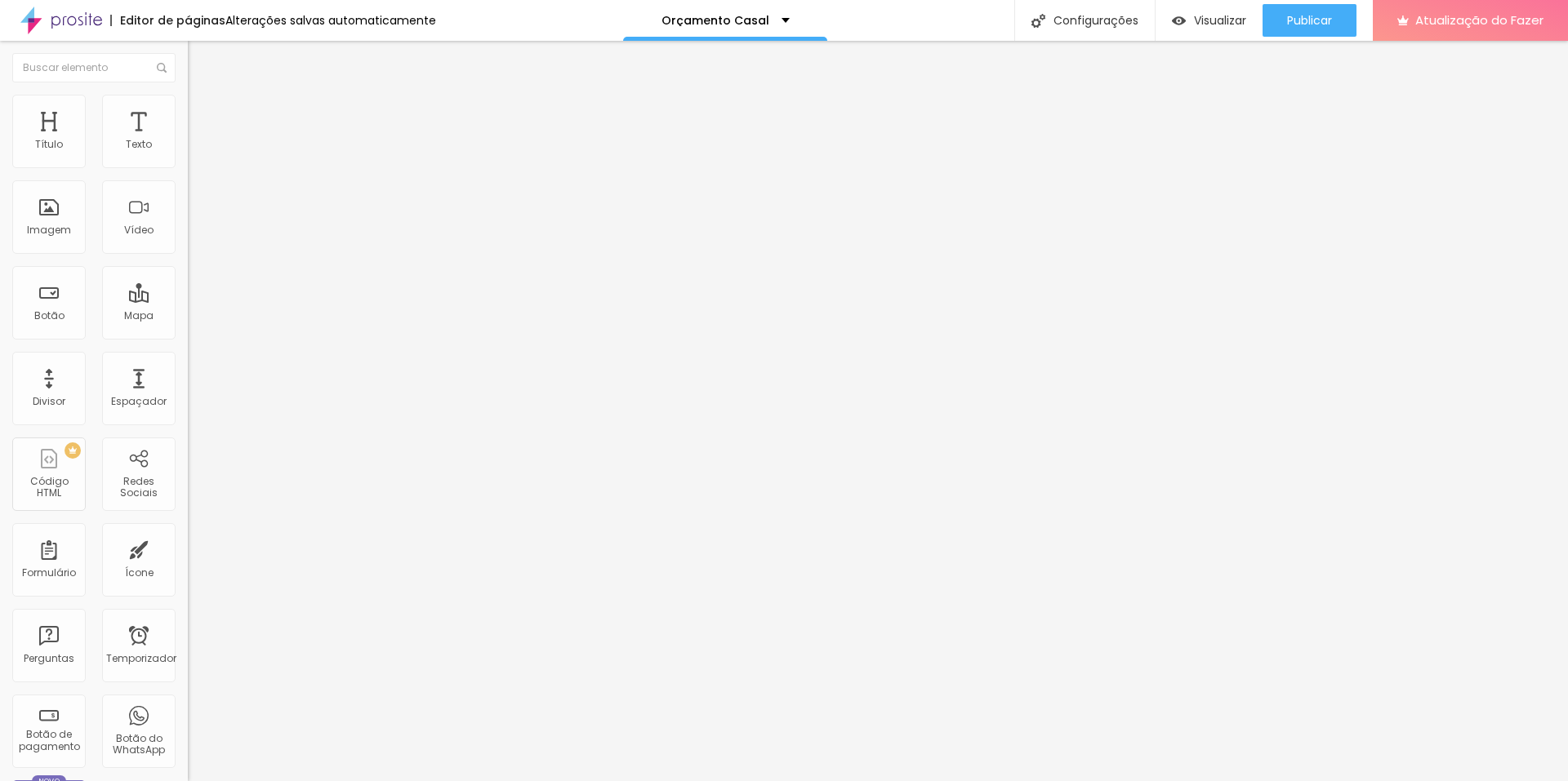
click at [203, 113] on font "Avançado" at bounding box center [229, 106] width 54 height 14
click at [188, 101] on li "Avançado" at bounding box center [282, 103] width 188 height 17
type input "68"
type input "67"
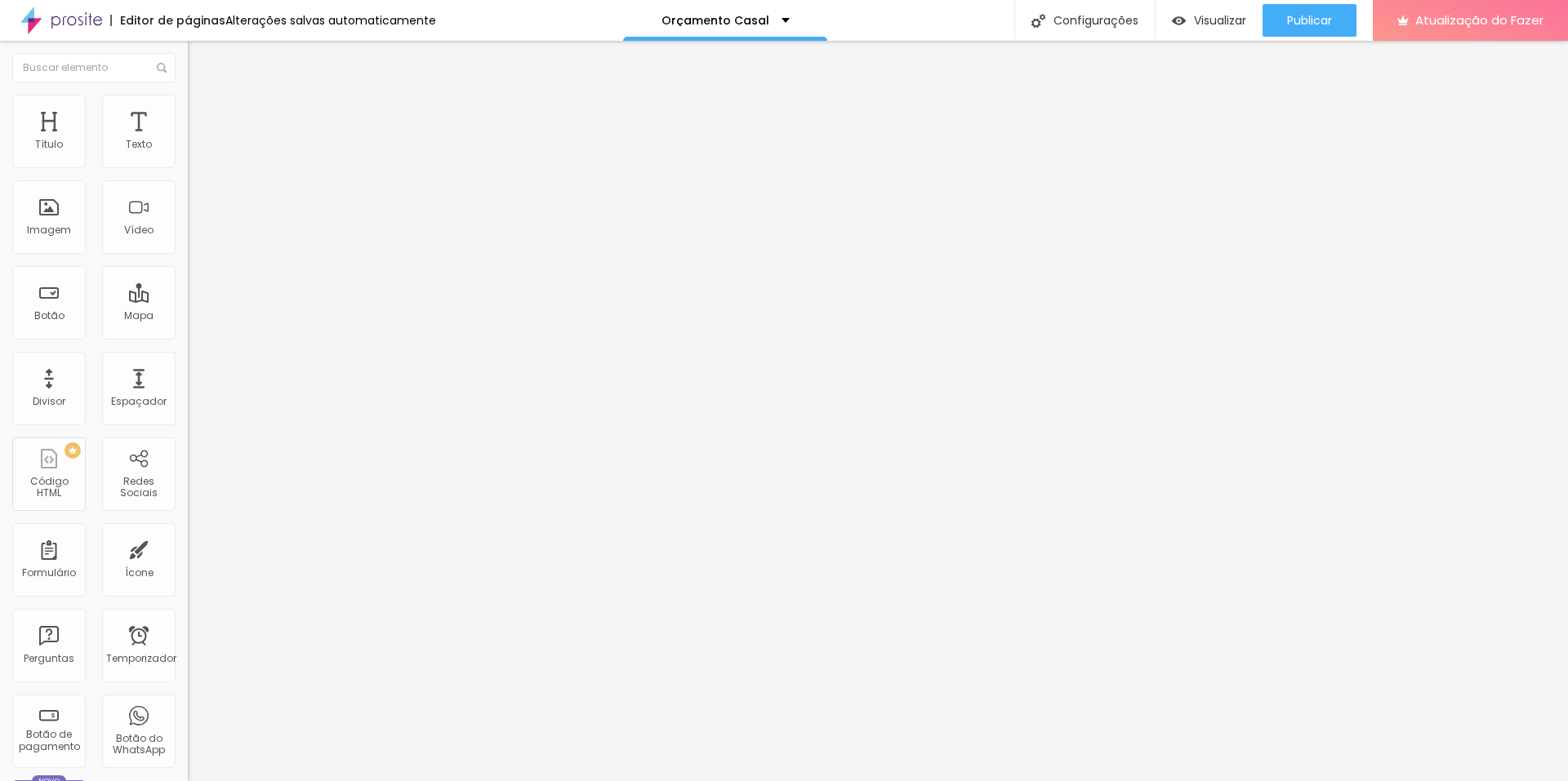
type input "67"
type input "65"
type input "61"
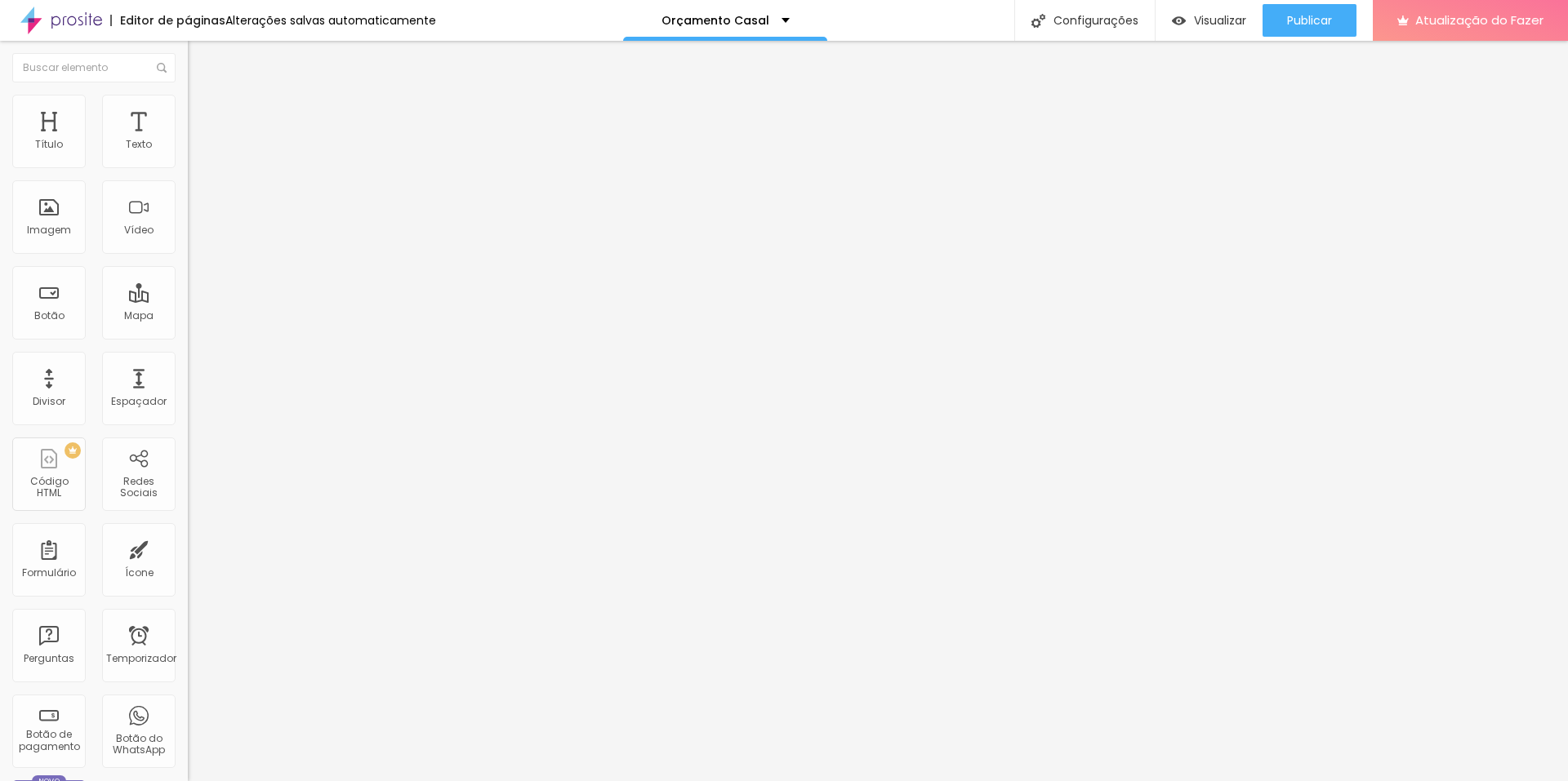
type input "60"
type input "59"
type input "60"
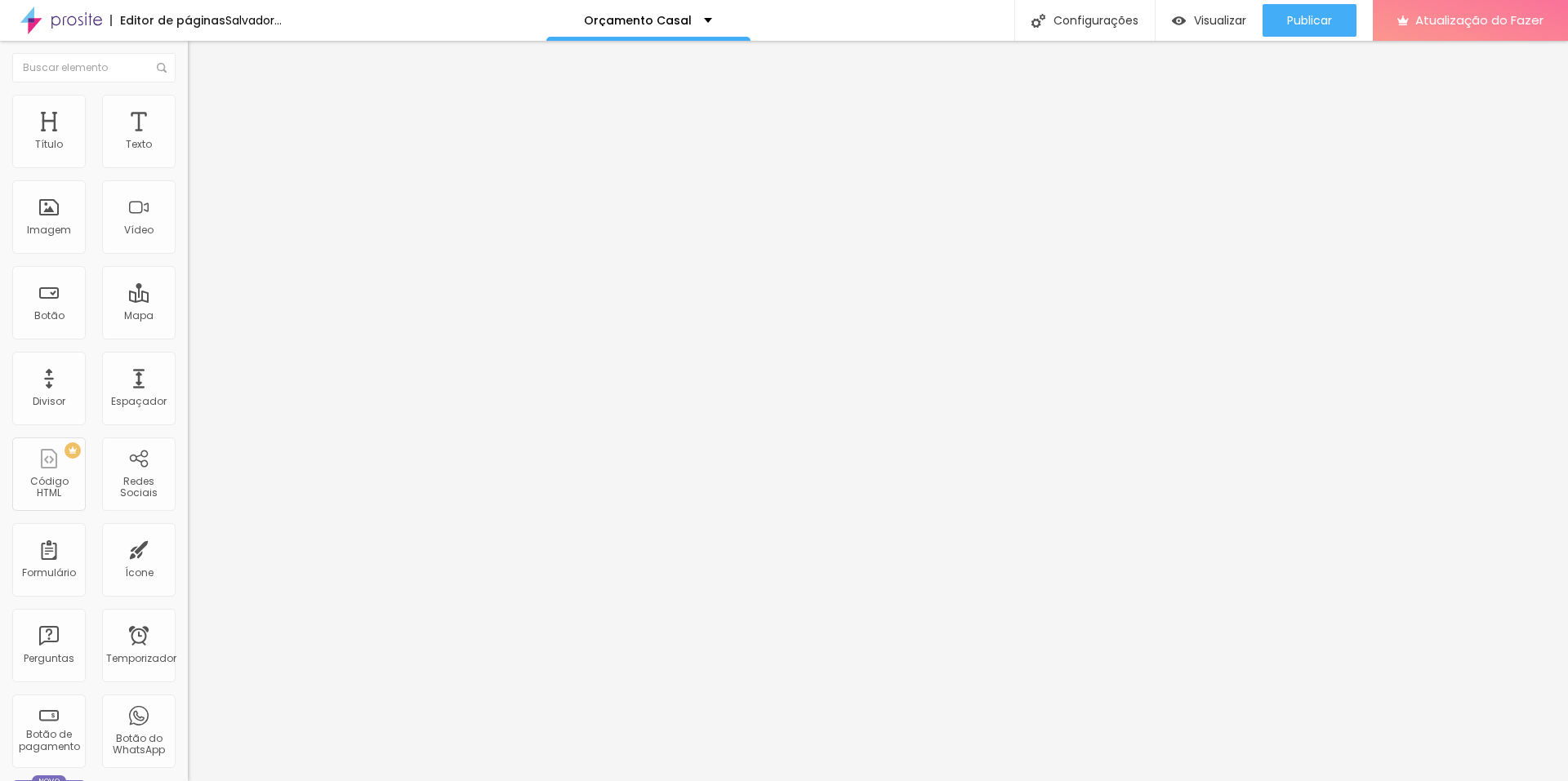
type input "60"
drag, startPoint x: 103, startPoint y: 345, endPoint x: 91, endPoint y: 340, distance: 13.0
type input "60"
click at [188, 385] on input "range" at bounding box center [240, 391] width 105 height 13
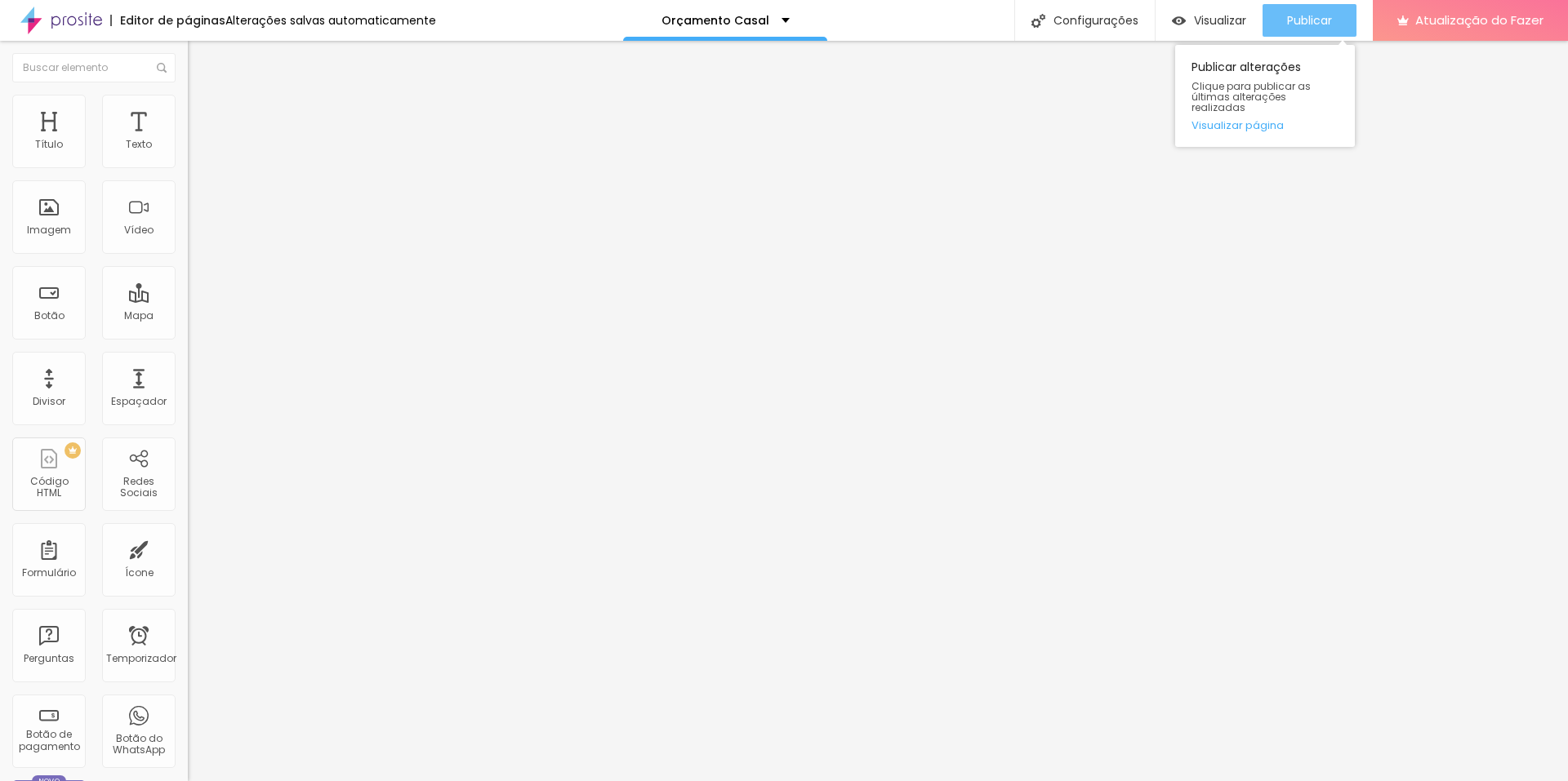
click at [1320, 12] on font "Publicar" at bounding box center [1309, 20] width 45 height 17
click at [1323, 19] on font "Publicar" at bounding box center [1309, 20] width 45 height 17
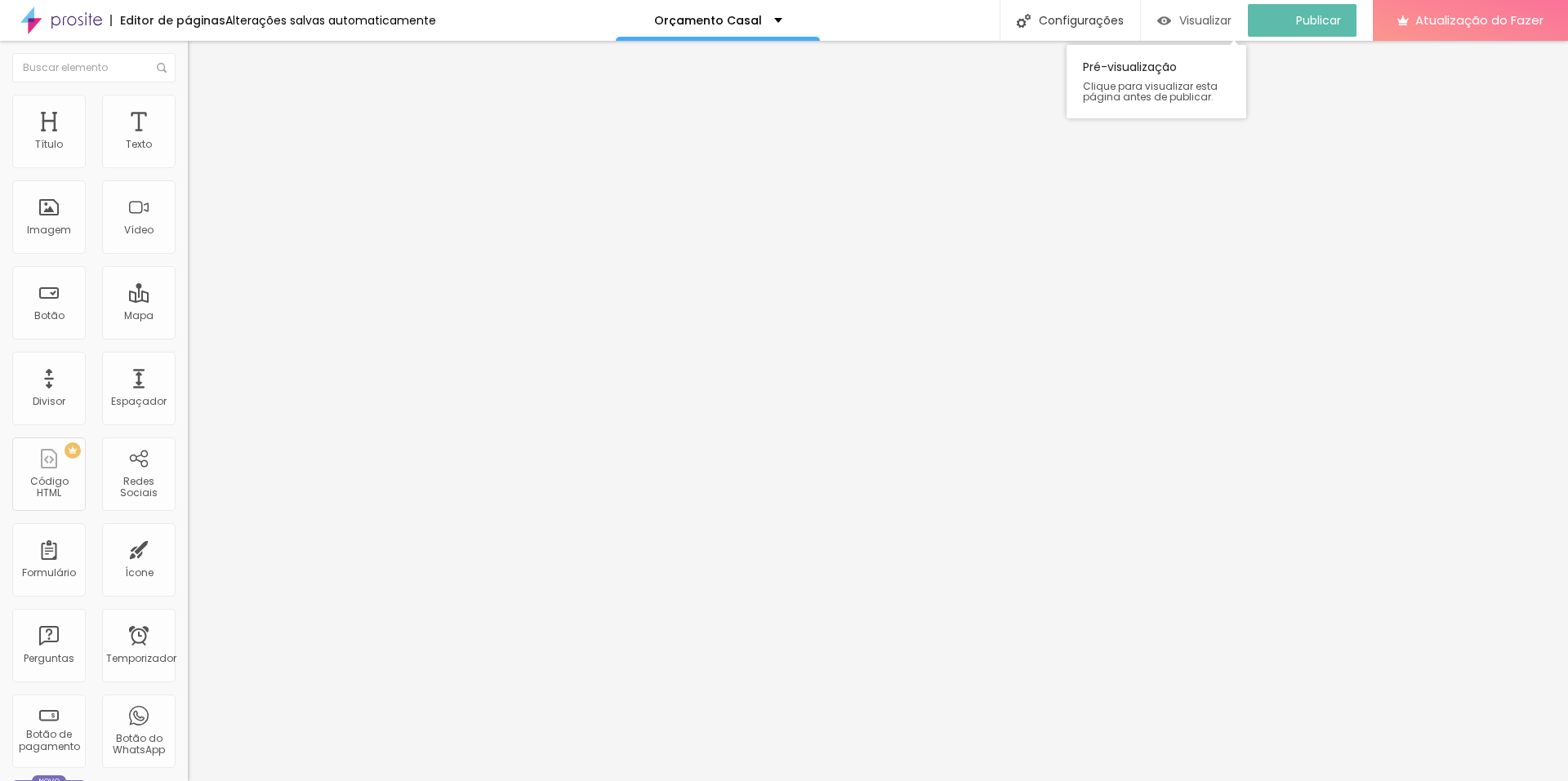
click at [1220, 19] on font "Visualizar" at bounding box center [1204, 20] width 52 height 17
click at [188, 336] on input "https://www.canva.com/design/DAGZBwGsV1U/OhIdwc83e4AquESwL5lyZA/view?utm_conten…" at bounding box center [286, 328] width 196 height 17
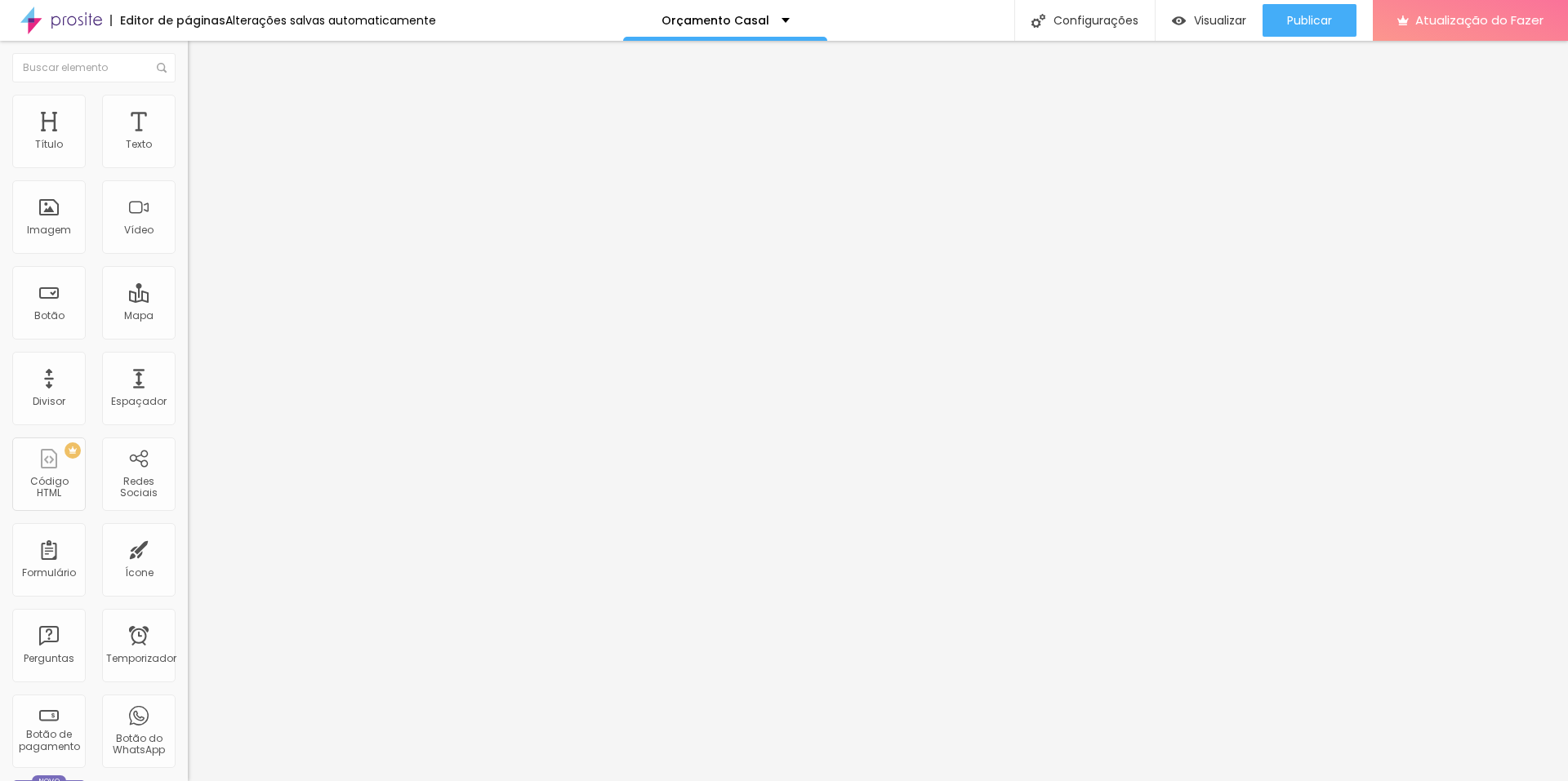
paste input "alexsandroramos.my.canva.site/zildaeinaian"
type input "https://alexsandroramos.my.canva.site/zildaeinaian"
click at [188, 428] on div "Editar nulo Conteúdo Estilo Avançado Texto VER MODELO Alinhamento Tamanho Norma…" at bounding box center [282, 412] width 188 height 741
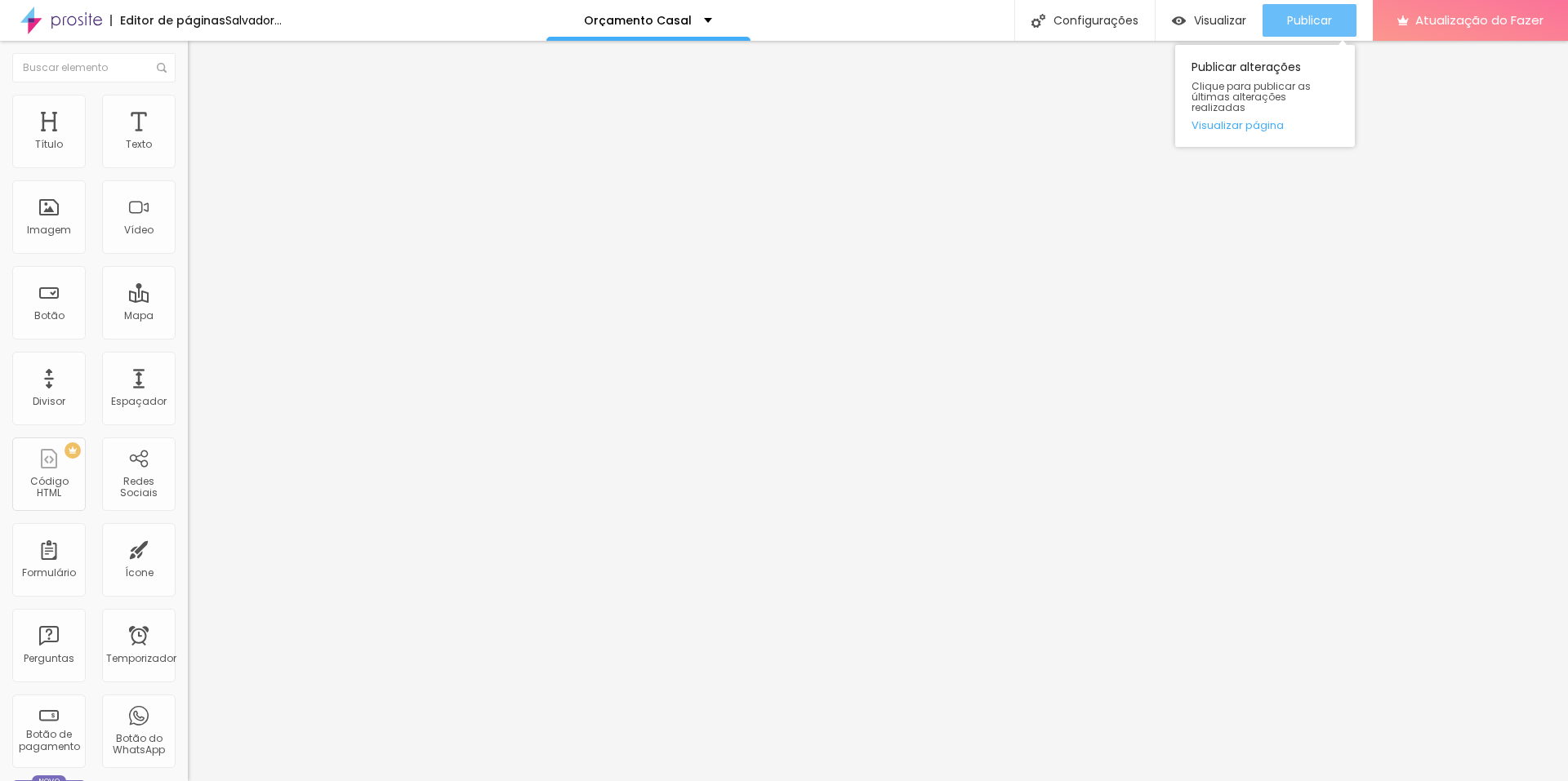
click at [1316, 15] on font "Publicar" at bounding box center [1309, 20] width 45 height 17
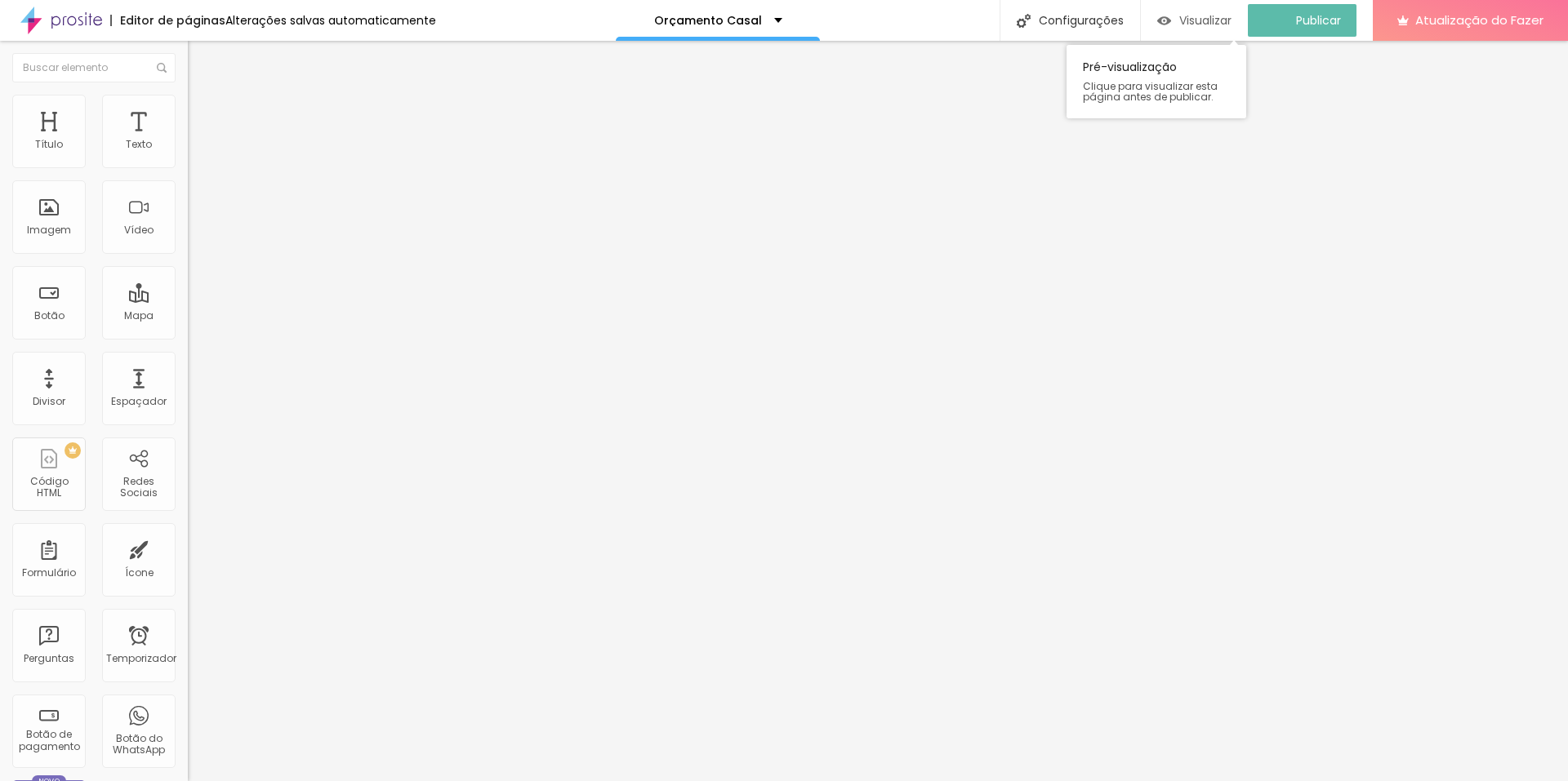
click at [1225, 15] on font "Visualizar" at bounding box center [1204, 20] width 52 height 17
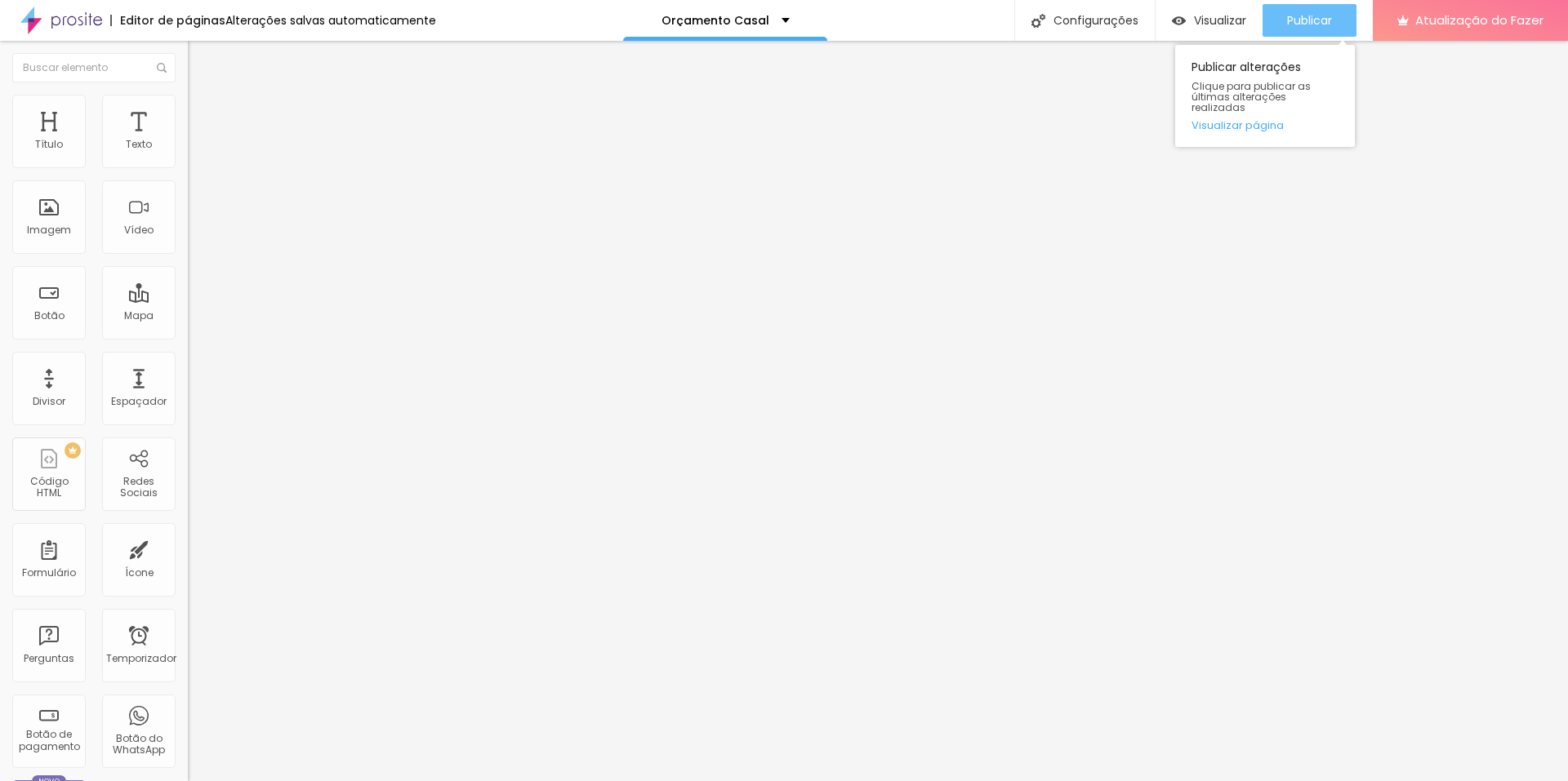
click at [1322, 12] on font "Publicar" at bounding box center [1309, 20] width 45 height 17
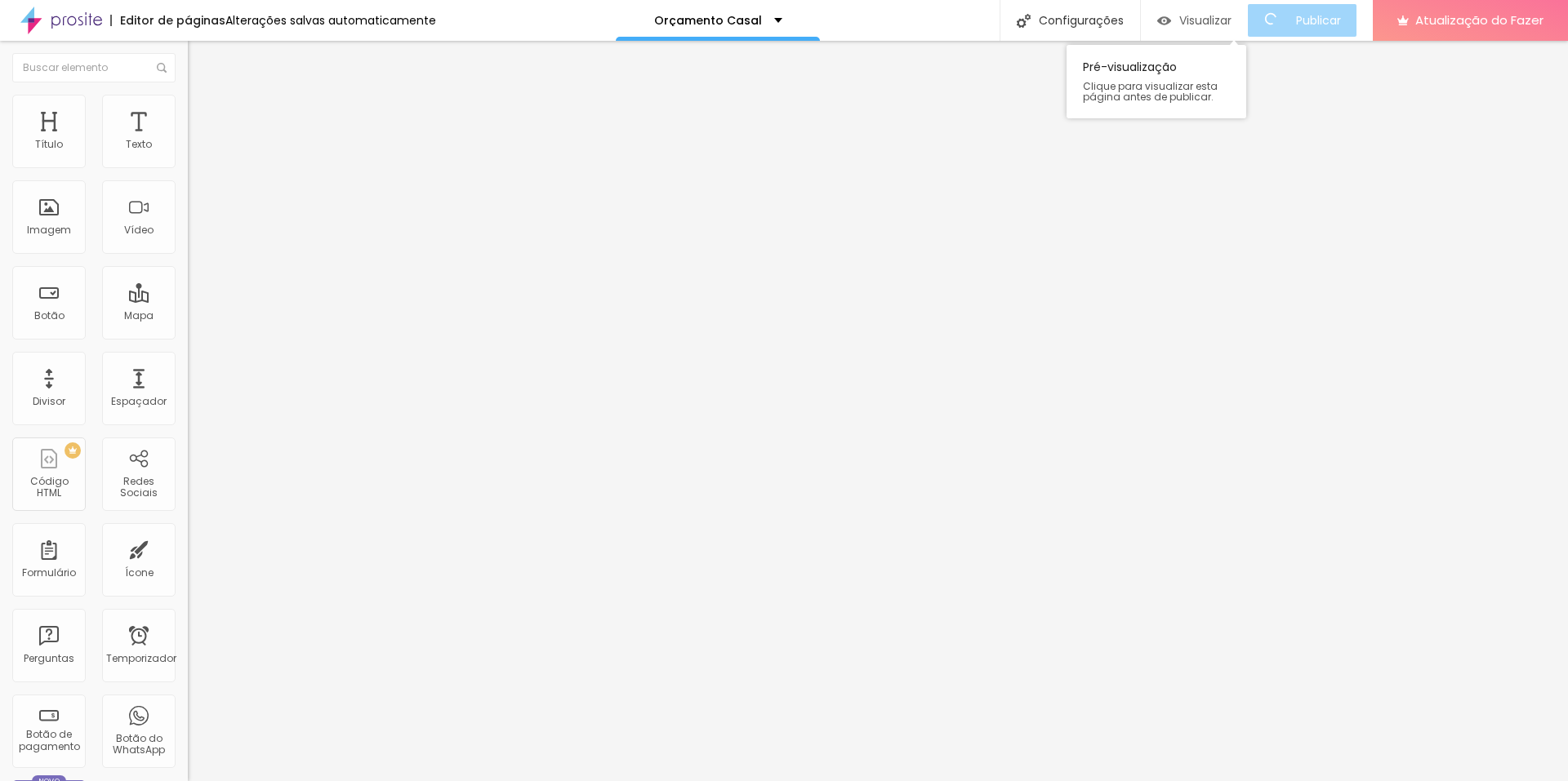
click at [1220, 17] on font "Visualizar" at bounding box center [1204, 20] width 52 height 17
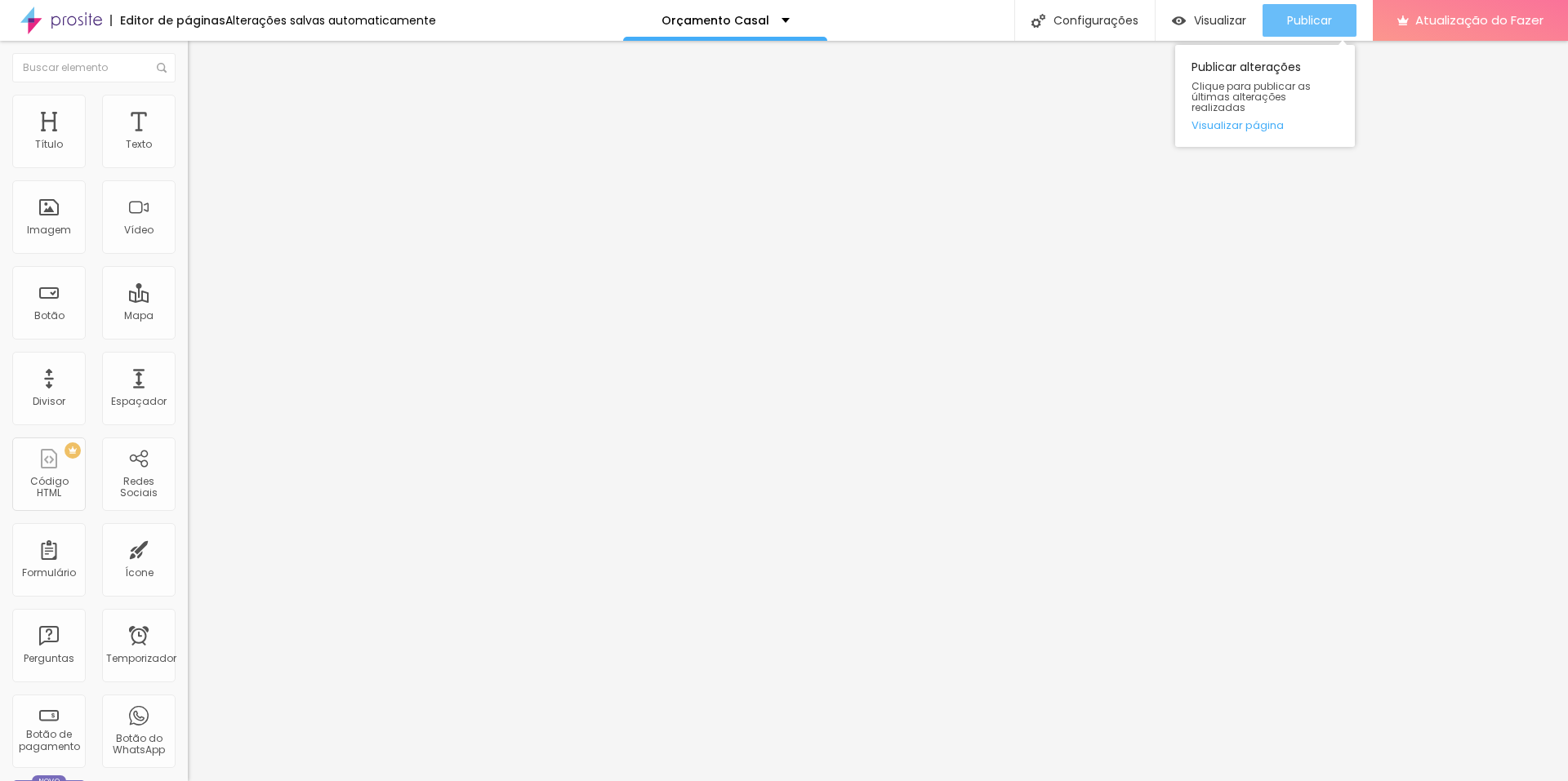
click at [1336, 12] on button "Publicar" at bounding box center [1309, 20] width 94 height 32
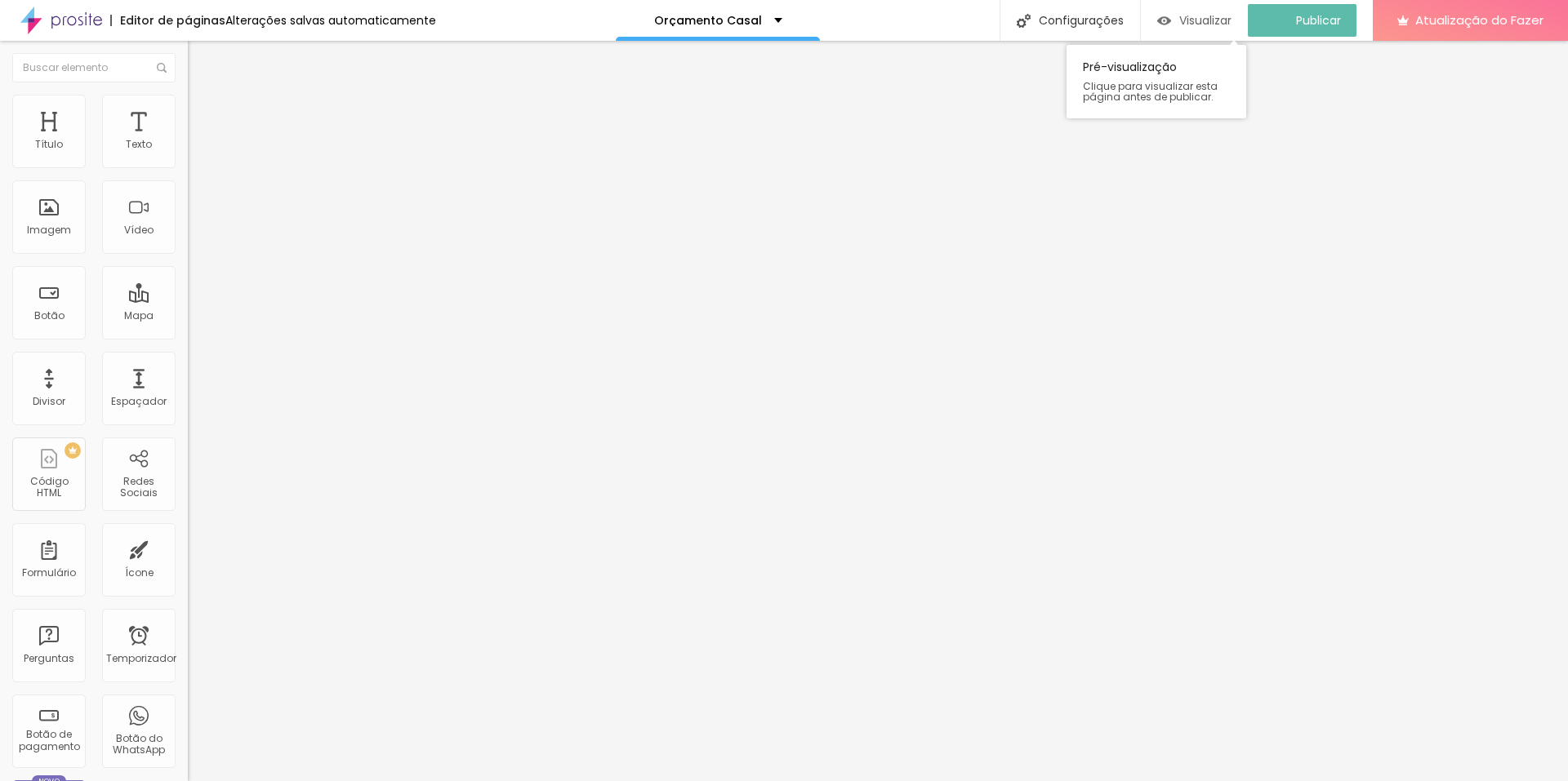
click at [1215, 20] on font "Visualizar" at bounding box center [1204, 20] width 52 height 17
